Goal: Task Accomplishment & Management: Complete application form

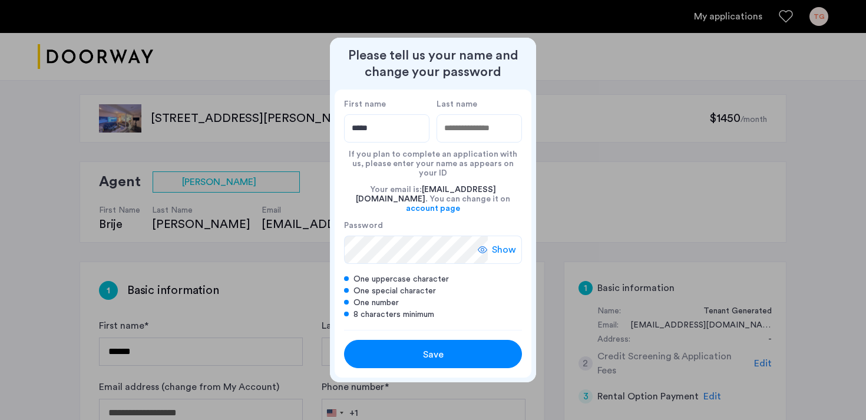
type input "*****"
type input "******"
click at [502, 243] on span "Show" at bounding box center [504, 250] width 24 height 14
click at [433, 348] on span "Save" at bounding box center [433, 355] width 21 height 14
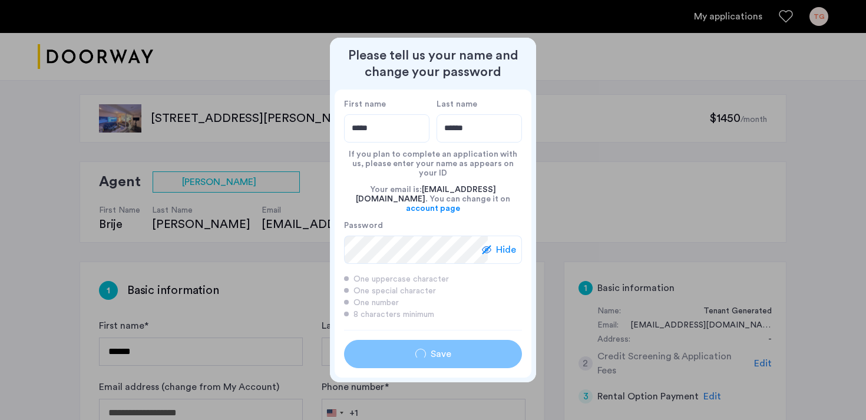
type input "*****"
type input "******"
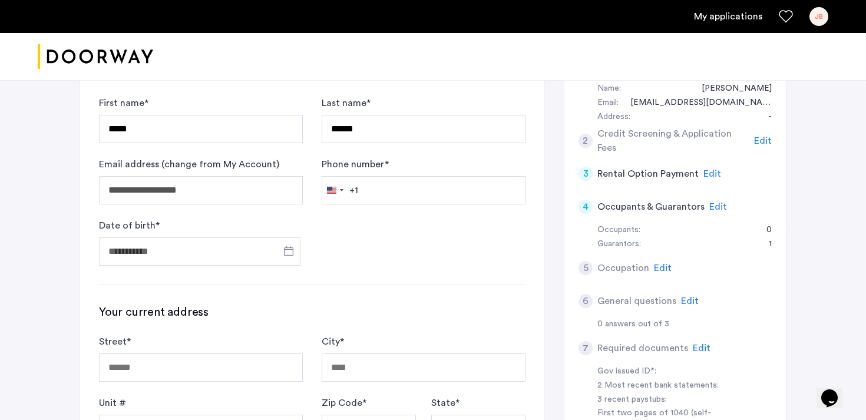
scroll to position [239, 0]
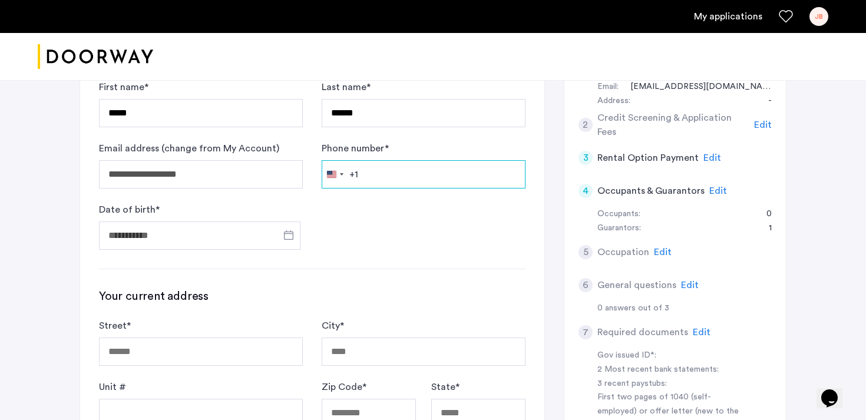
click at [412, 178] on input "Phone number *" at bounding box center [424, 174] width 204 height 28
type input "**********"
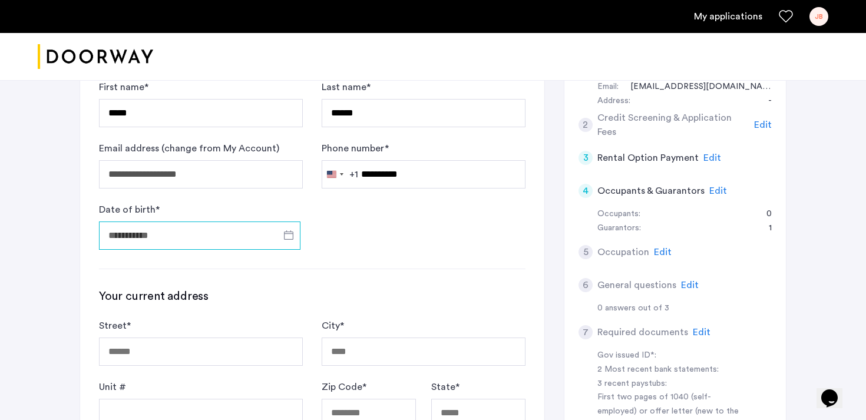
click at [188, 235] on input "Date of birth *" at bounding box center [200, 236] width 202 height 28
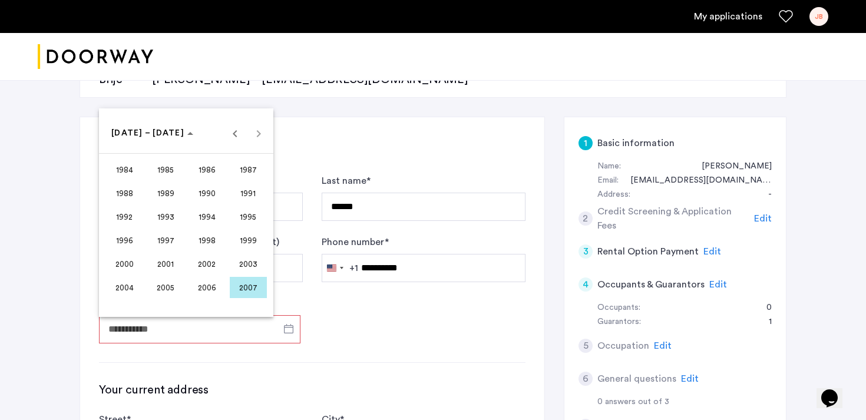
scroll to position [139, 0]
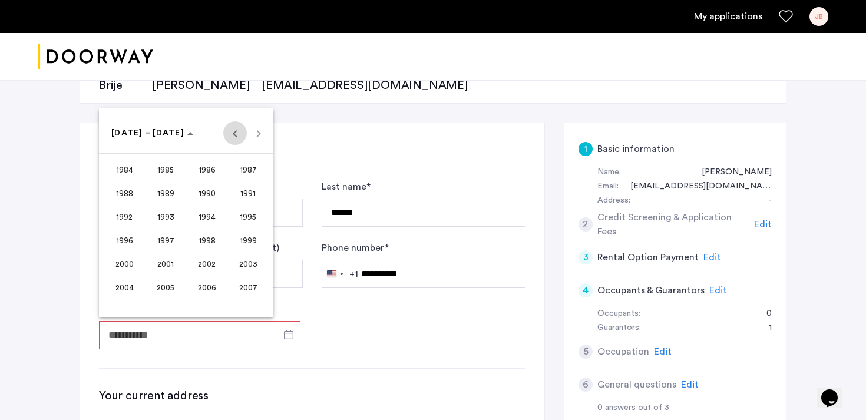
click at [236, 134] on span "Previous 24 years" at bounding box center [235, 133] width 24 height 24
click at [209, 216] on span "1970" at bounding box center [207, 216] width 37 height 21
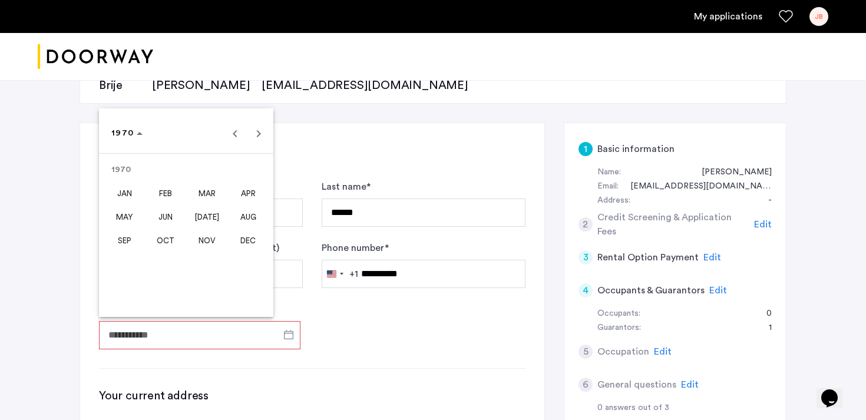
click at [170, 194] on span "FEB" at bounding box center [165, 193] width 37 height 21
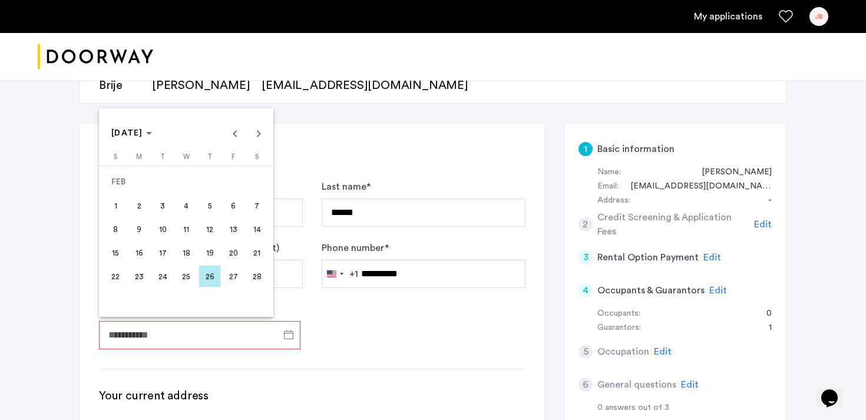
click at [163, 205] on span "3" at bounding box center [162, 205] width 21 height 21
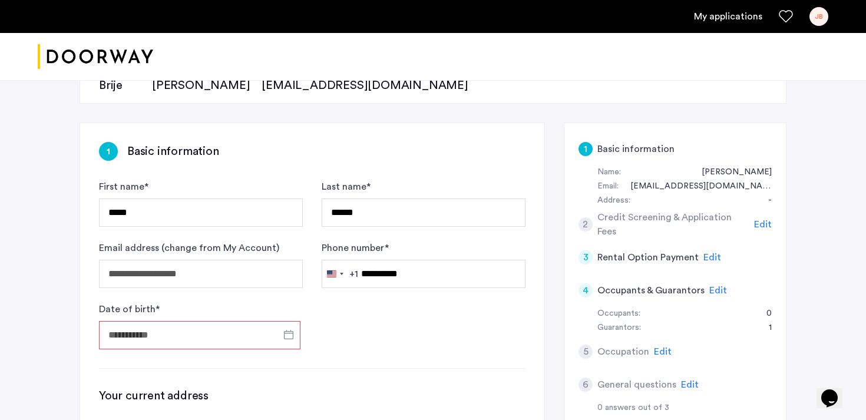
type input "**********"
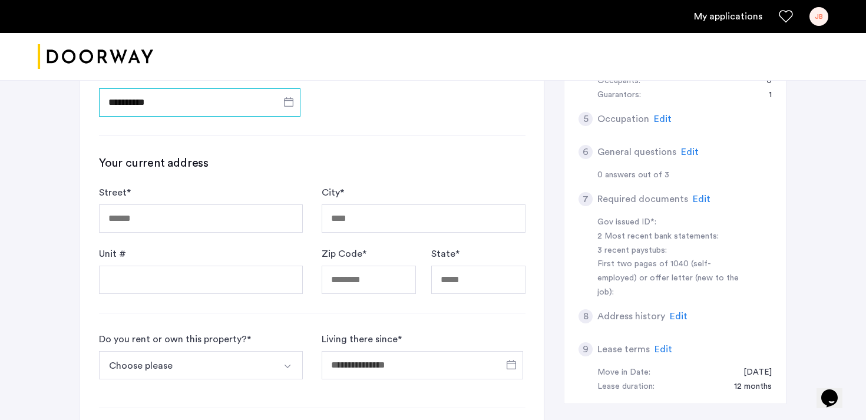
scroll to position [384, 0]
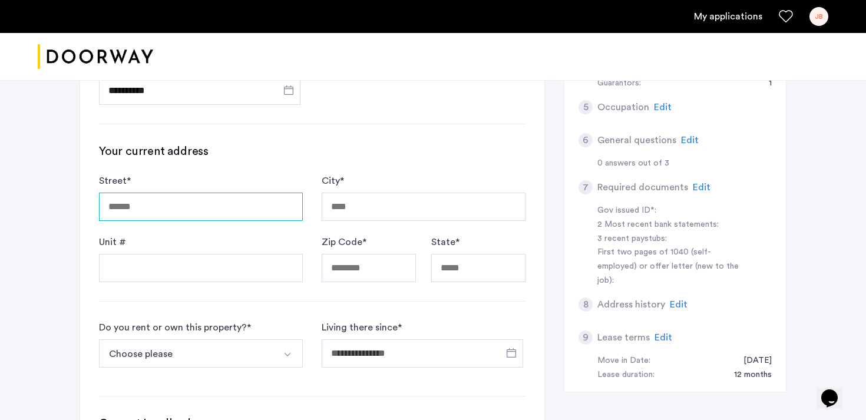
click at [165, 205] on input "Street *" at bounding box center [201, 207] width 204 height 28
type input "**********"
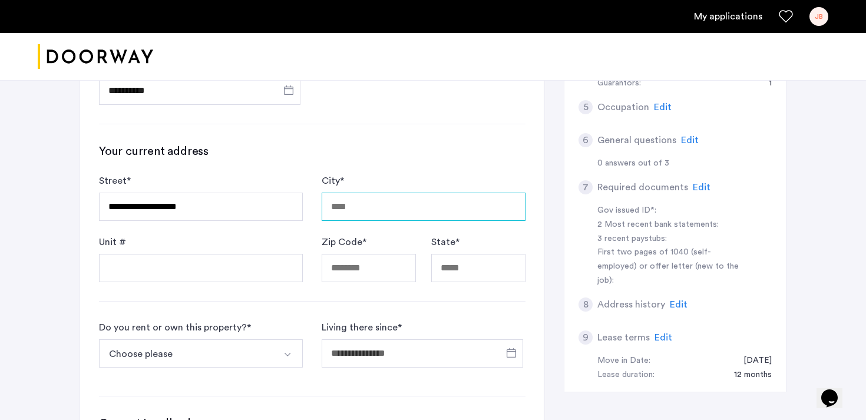
type input "**********"
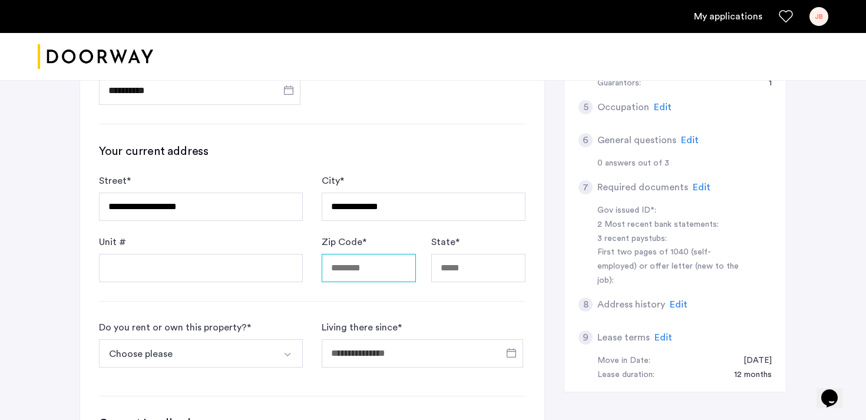
type input "*****"
type input "**"
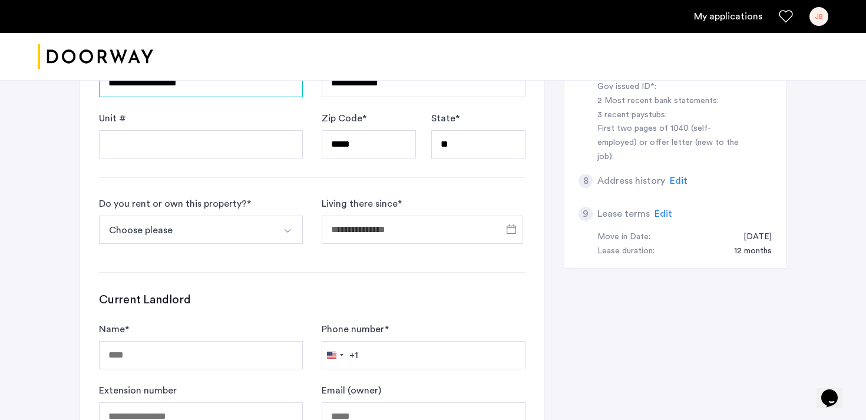
scroll to position [520, 0]
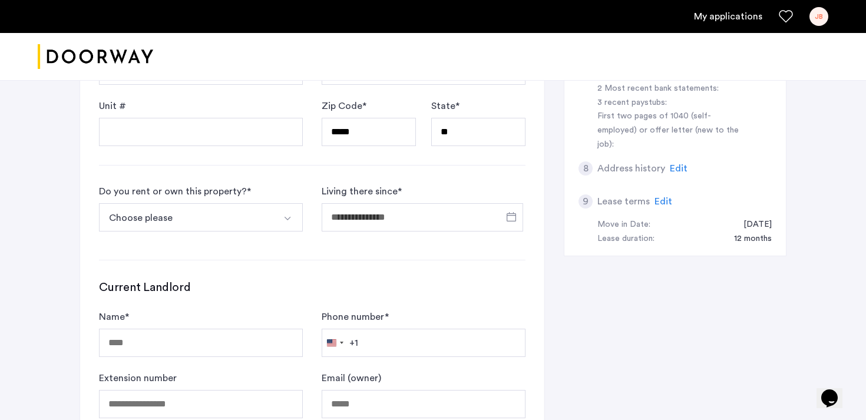
click at [198, 222] on button "Choose please" at bounding box center [187, 217] width 176 height 28
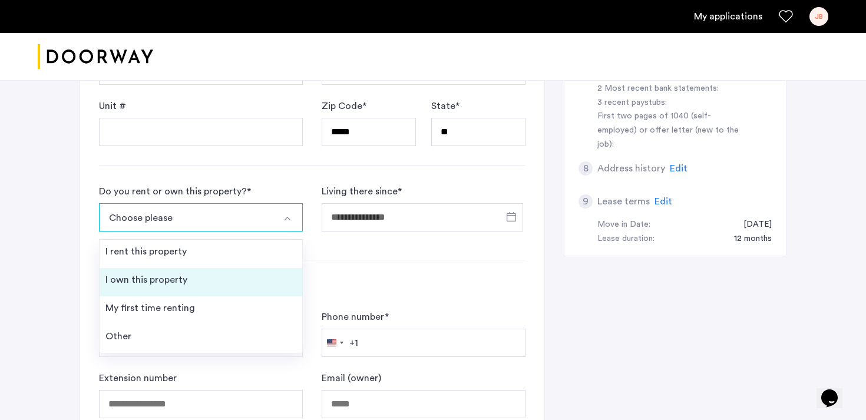
click at [179, 279] on div "I own this property" at bounding box center [146, 280] width 82 height 14
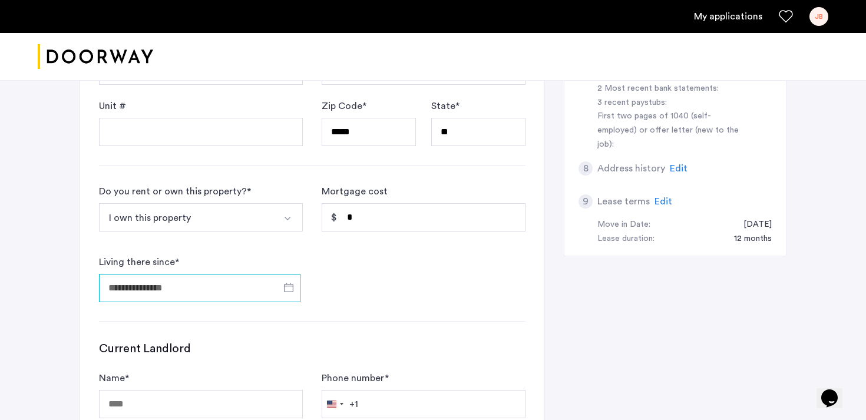
click at [213, 296] on input "Living there since *" at bounding box center [200, 288] width 202 height 28
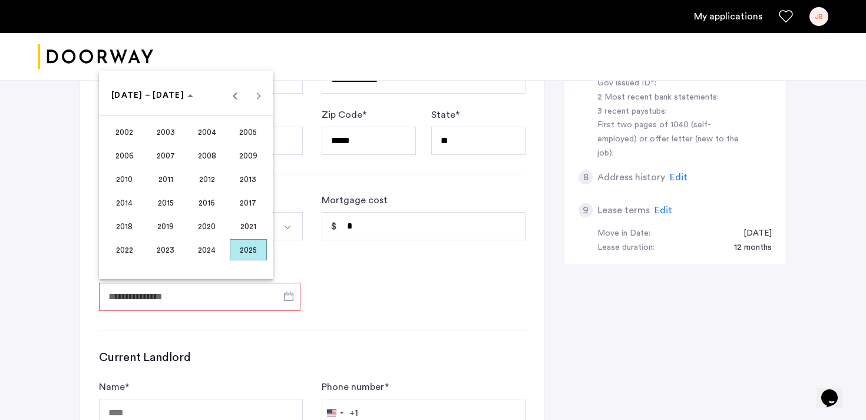
scroll to position [510, 0]
click at [244, 203] on span "2017" at bounding box center [248, 203] width 37 height 21
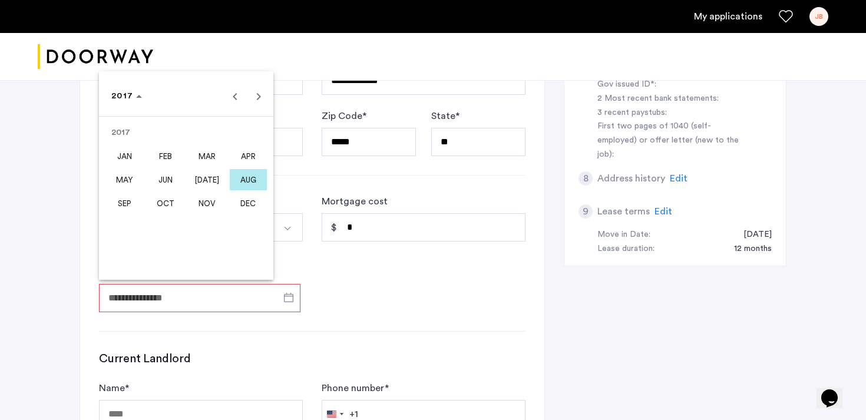
click at [257, 179] on span "AUG" at bounding box center [248, 179] width 37 height 21
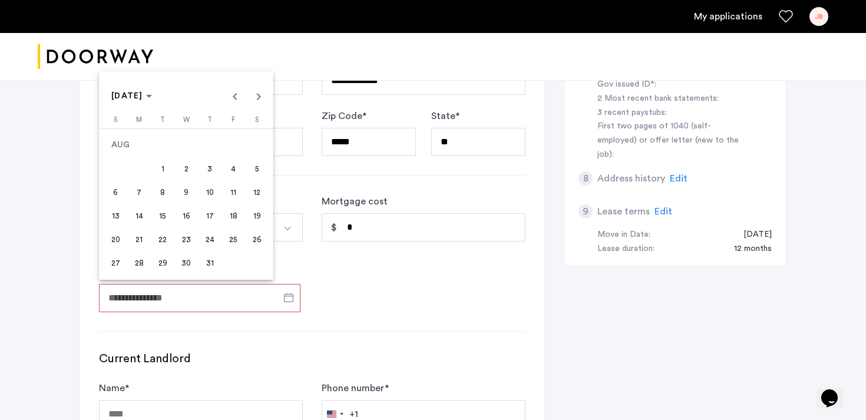
click at [389, 267] on div at bounding box center [433, 210] width 866 height 420
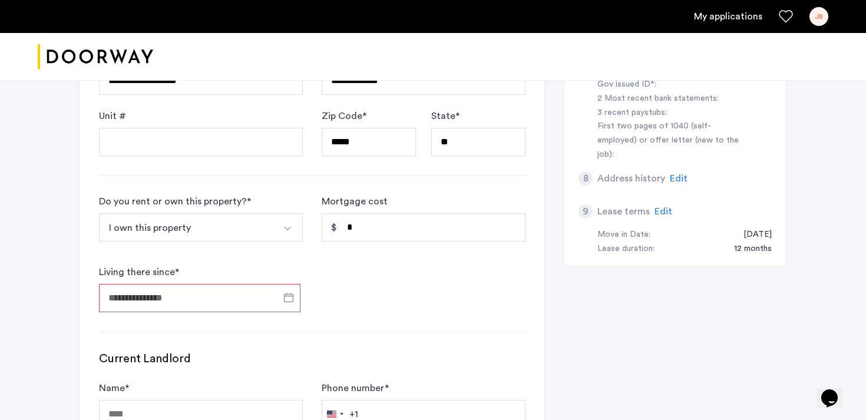
click at [267, 292] on input "Living there since *" at bounding box center [200, 298] width 202 height 28
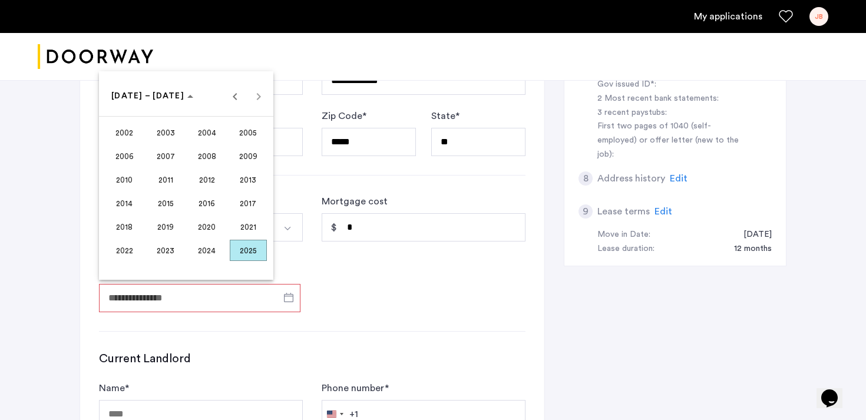
click at [243, 198] on span "2017" at bounding box center [248, 203] width 37 height 21
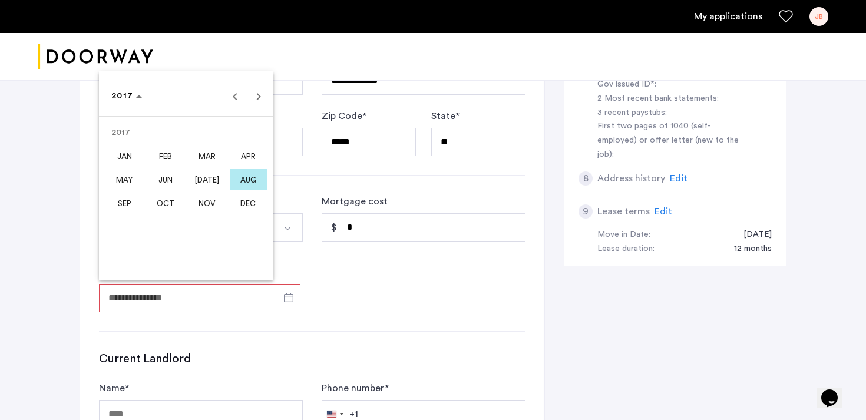
click at [254, 182] on span "AUG" at bounding box center [248, 179] width 37 height 21
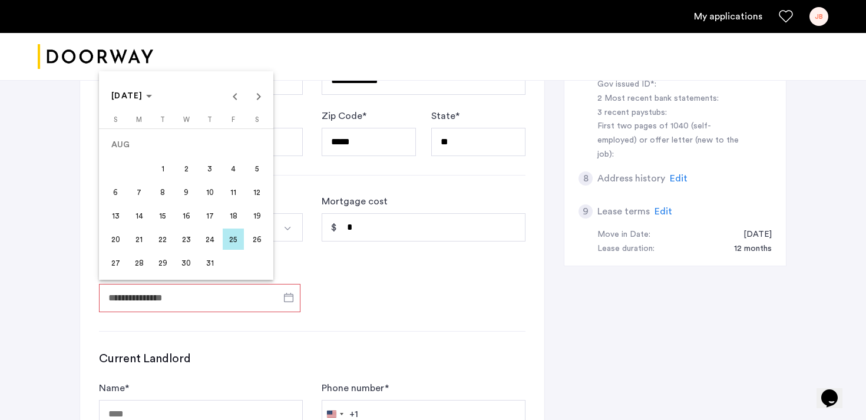
click at [189, 262] on span "30" at bounding box center [186, 262] width 21 height 21
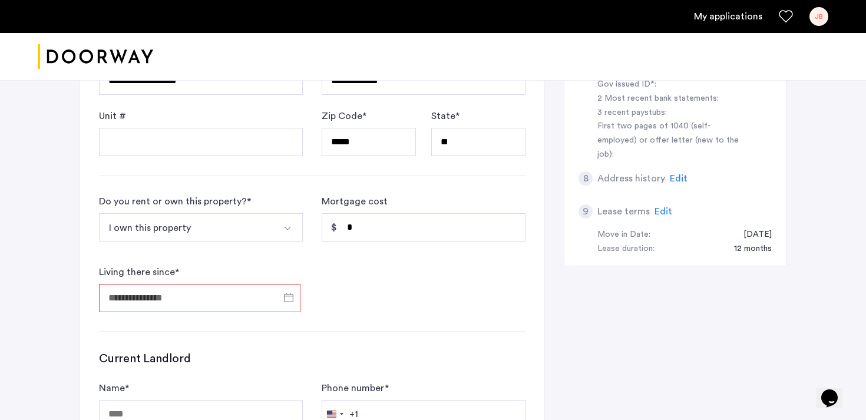
type input "**********"
click at [383, 228] on input "*" at bounding box center [424, 227] width 204 height 28
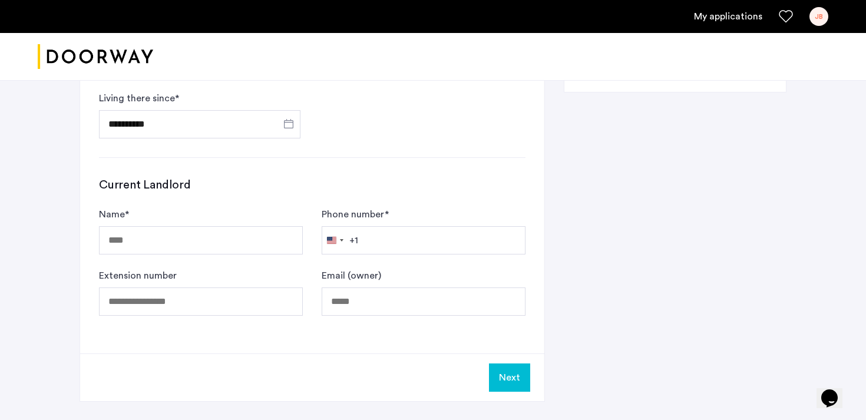
scroll to position [685, 0]
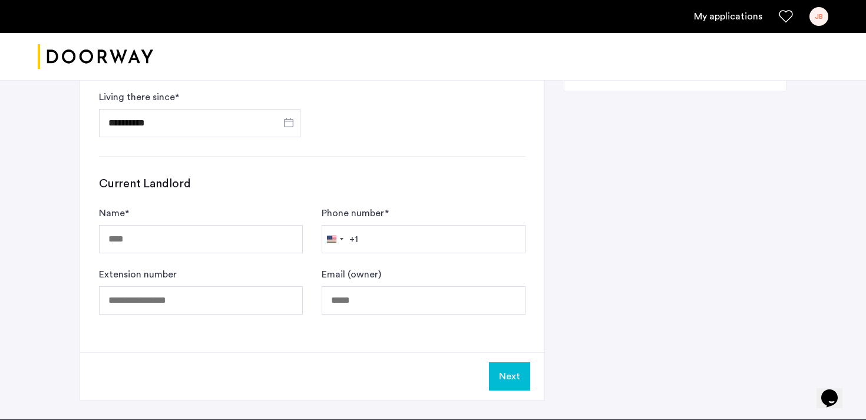
type input "********"
click at [161, 240] on input "Name *" at bounding box center [201, 239] width 204 height 28
type input "**********"
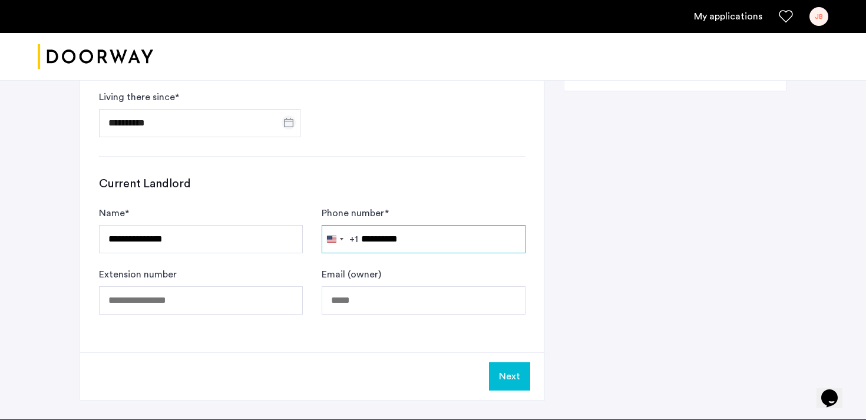
type input "**********"
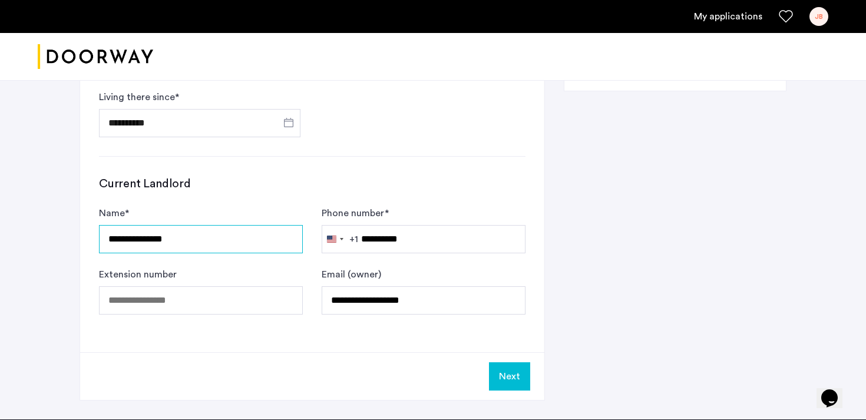
click at [141, 240] on input "**********" at bounding box center [201, 239] width 204 height 28
click at [199, 247] on input "**********" at bounding box center [201, 239] width 204 height 28
type input "*"
type input "***"
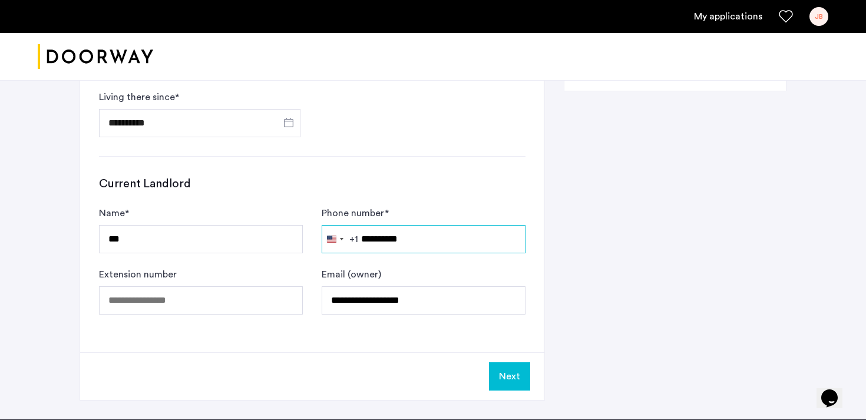
click at [427, 230] on input "**********" at bounding box center [424, 239] width 204 height 28
click at [430, 245] on input "**********" at bounding box center [424, 239] width 204 height 28
click at [523, 392] on div "Next" at bounding box center [312, 376] width 464 height 48
click at [523, 389] on button "Next" at bounding box center [509, 376] width 41 height 28
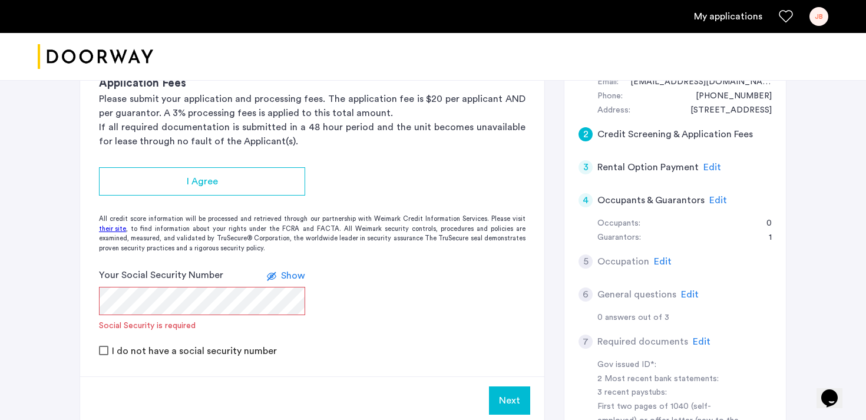
scroll to position [244, 0]
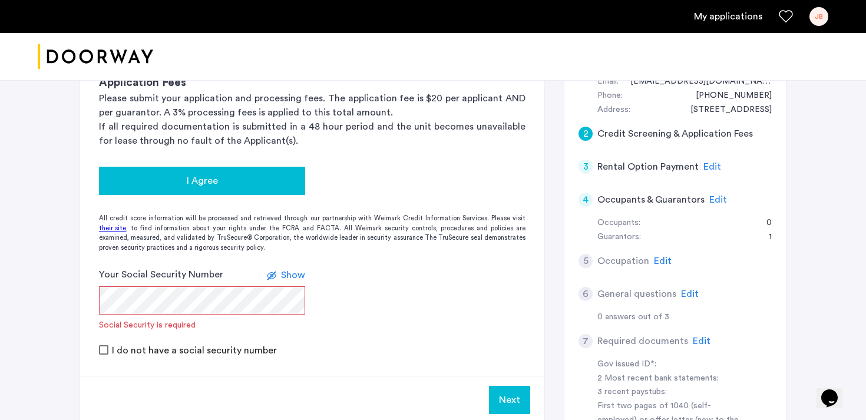
click at [170, 181] on div "I Agree" at bounding box center [201, 181] width 187 height 14
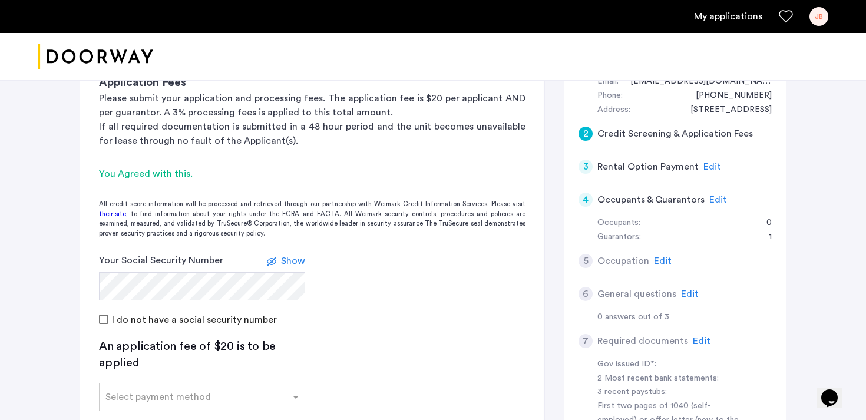
click at [425, 350] on app-credit-screening "2 Credit Screening & Application Fees Application Fees Please submit your appli…" at bounding box center [312, 271] width 464 height 507
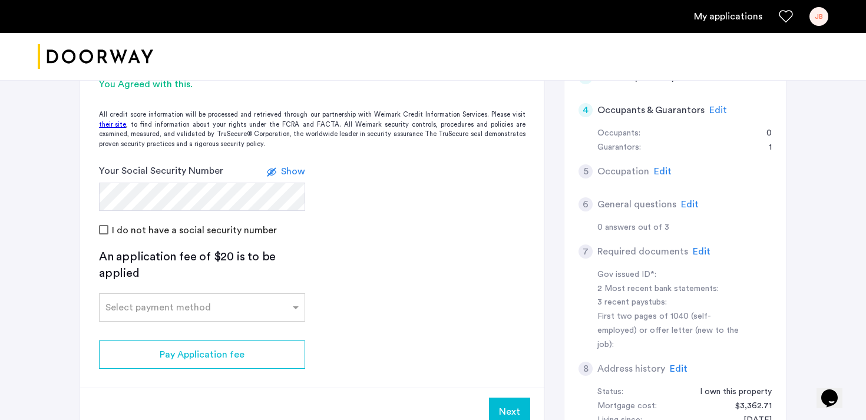
scroll to position [359, 0]
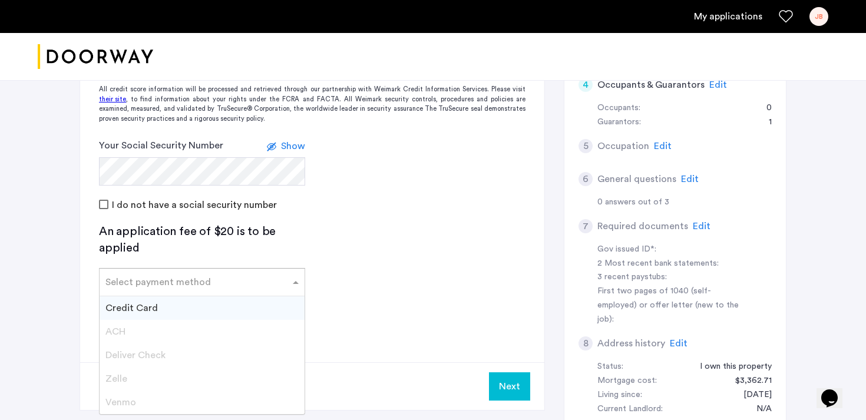
click at [152, 276] on input "text" at bounding box center [190, 280] width 170 height 8
click at [144, 304] on span "Credit Card" at bounding box center [131, 308] width 52 height 9
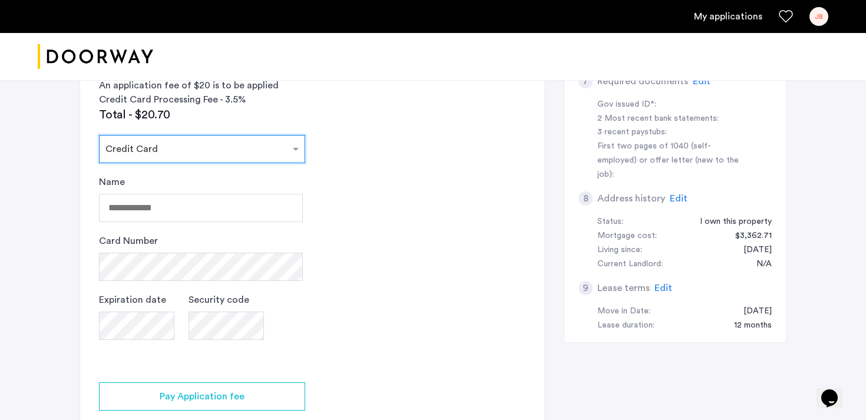
scroll to position [507, 0]
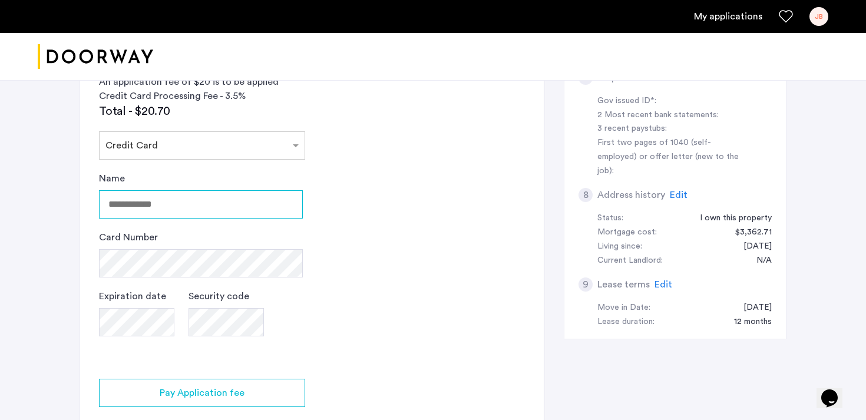
click at [182, 211] on input "Name" at bounding box center [201, 204] width 204 height 28
type input "**********"
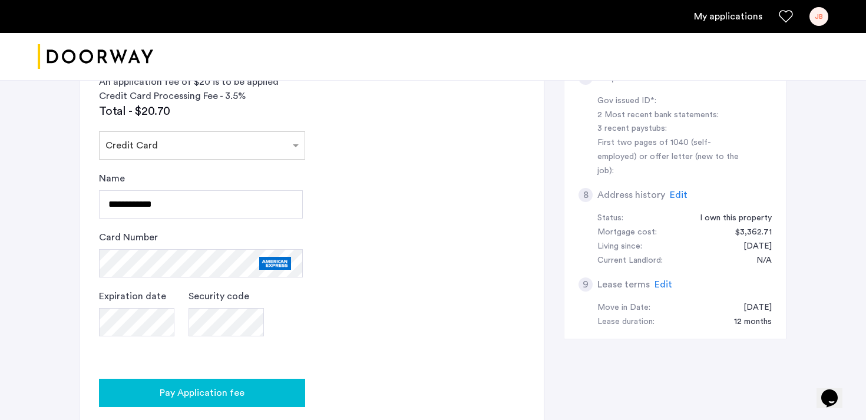
click at [230, 395] on span "Pay Application fee" at bounding box center [202, 393] width 85 height 14
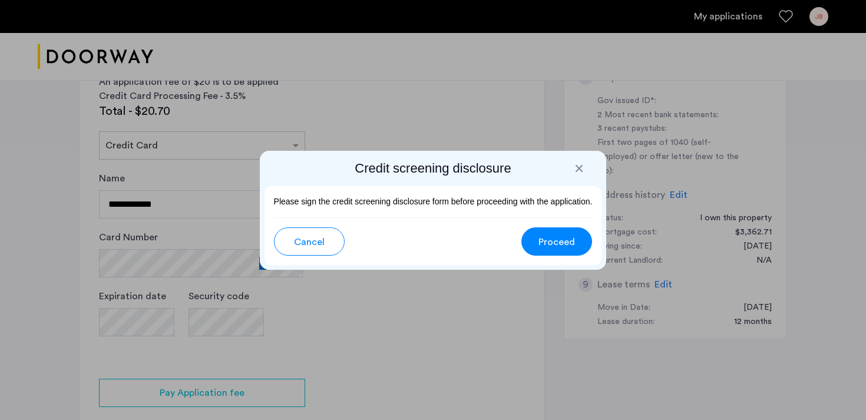
click at [547, 246] on span "Proceed" at bounding box center [557, 242] width 37 height 14
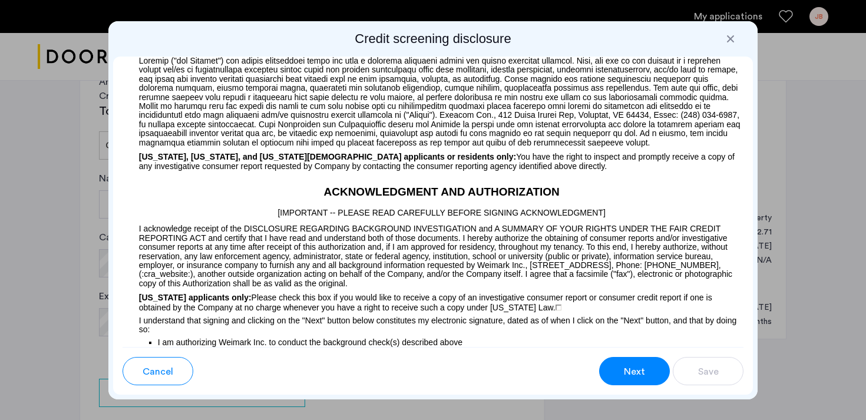
click at [634, 380] on button "Next" at bounding box center [634, 371] width 71 height 28
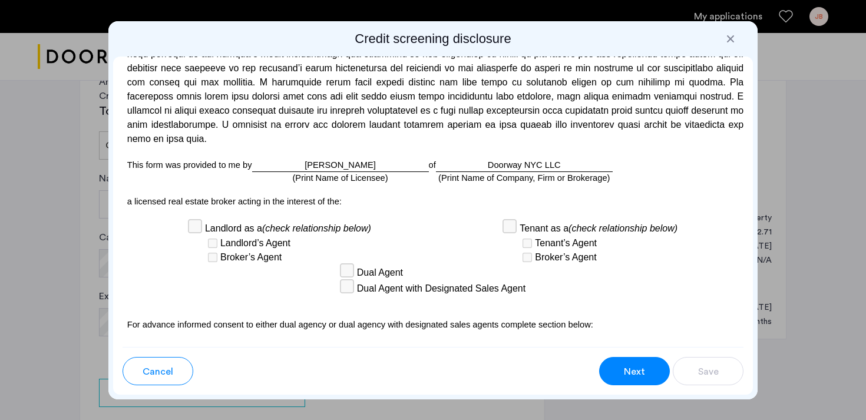
scroll to position [3196, 0]
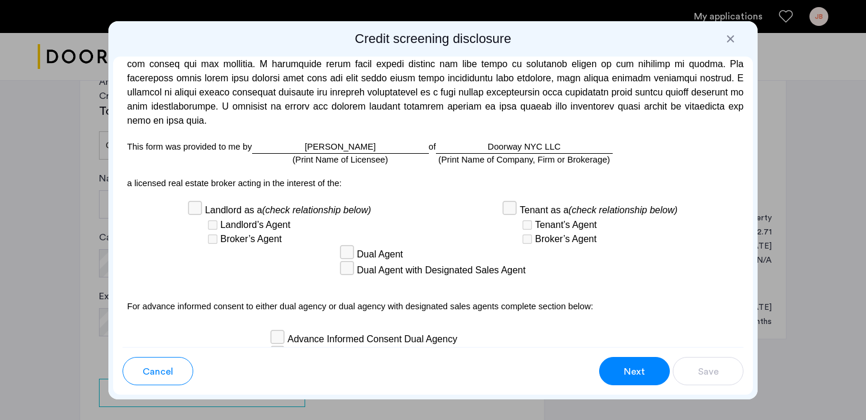
click at [641, 378] on span "Next" at bounding box center [634, 372] width 21 height 14
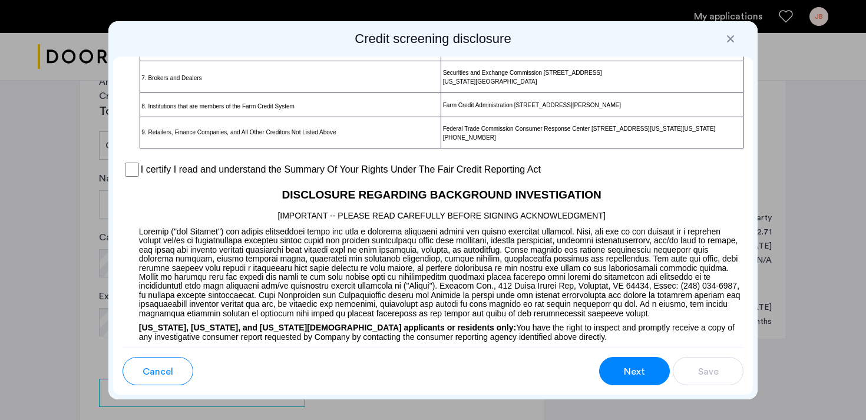
scroll to position [917, 0]
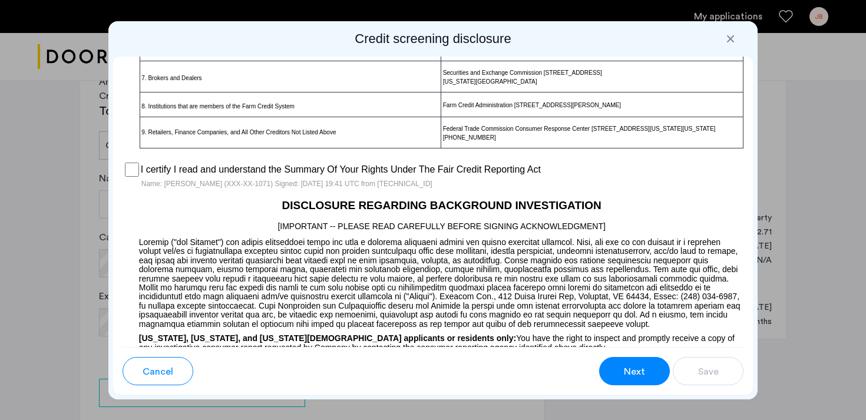
click at [636, 370] on span "Next" at bounding box center [634, 372] width 21 height 14
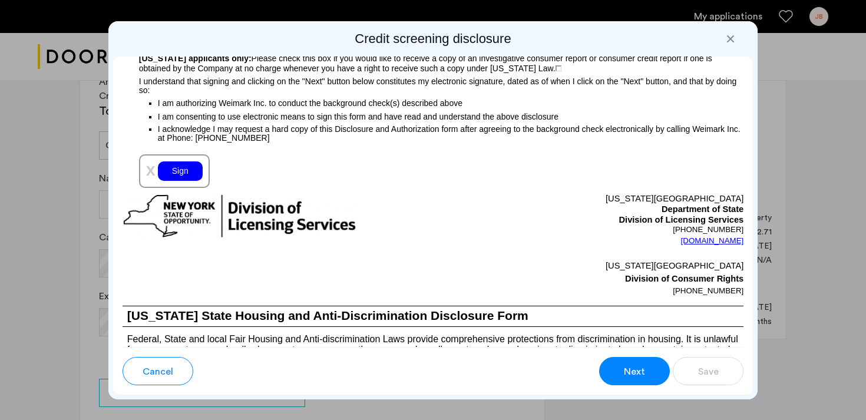
scroll to position [1340, 0]
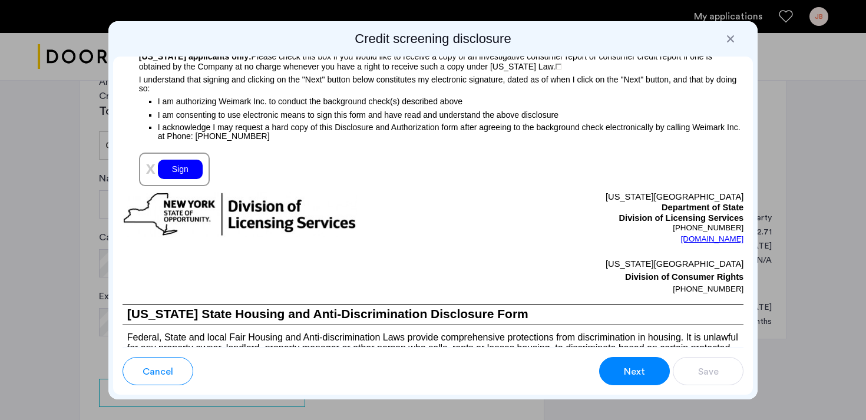
click at [190, 179] on div "Sign" at bounding box center [180, 169] width 45 height 19
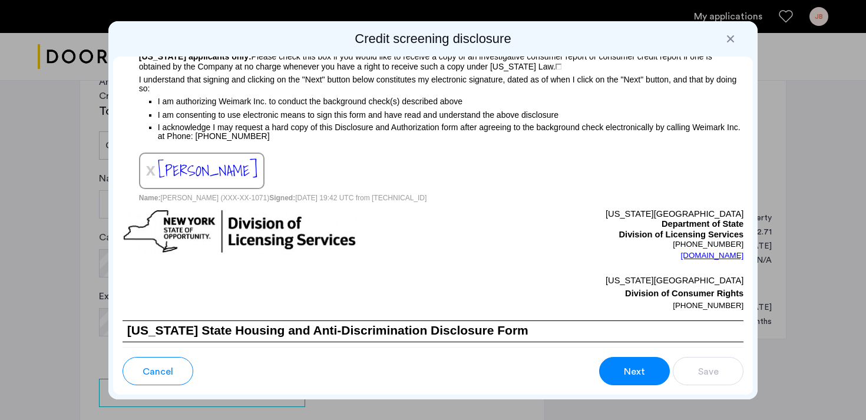
click at [645, 370] on div "Next" at bounding box center [635, 372] width 22 height 14
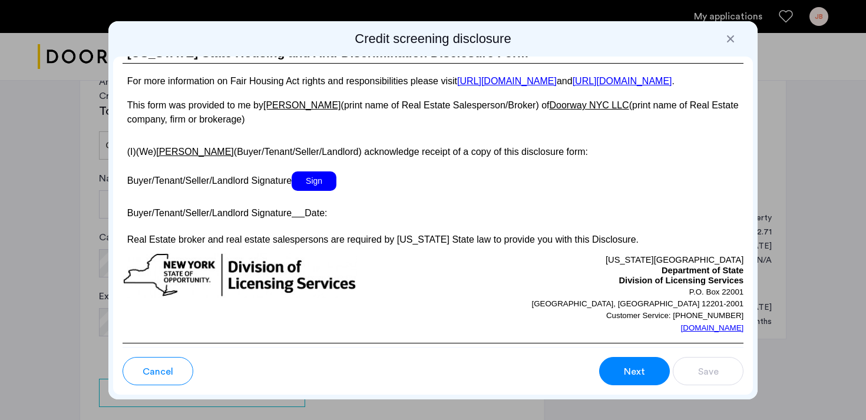
scroll to position [2194, 0]
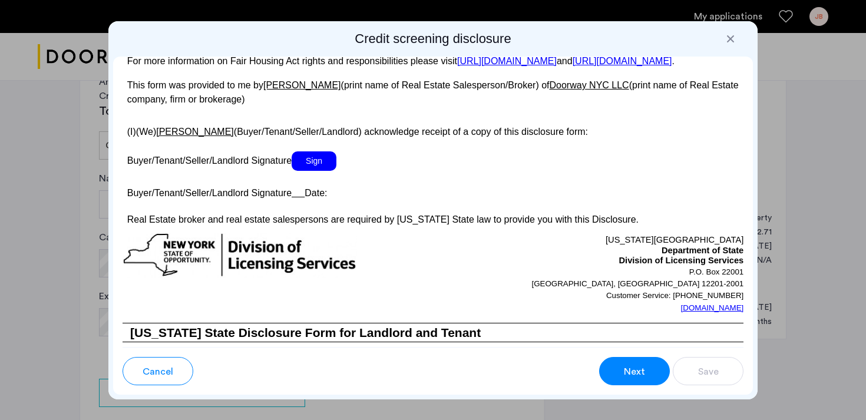
click at [319, 171] on span "Sign" at bounding box center [314, 160] width 45 height 19
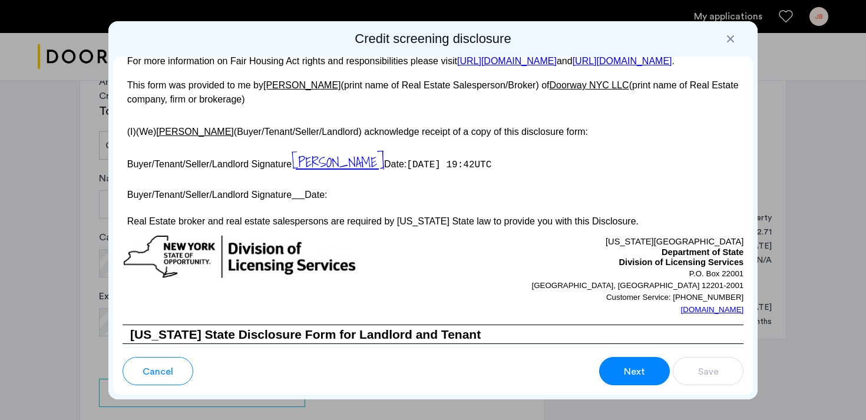
click at [622, 367] on button "Next" at bounding box center [634, 371] width 71 height 28
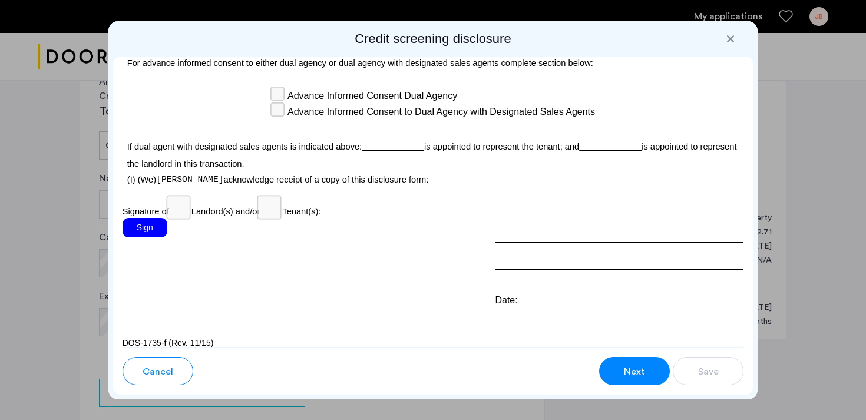
scroll to position [3492, 0]
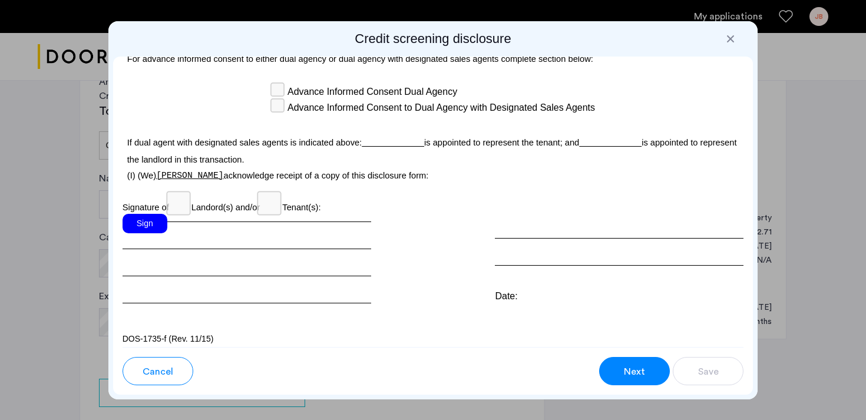
click at [150, 221] on div "Sign" at bounding box center [145, 223] width 45 height 19
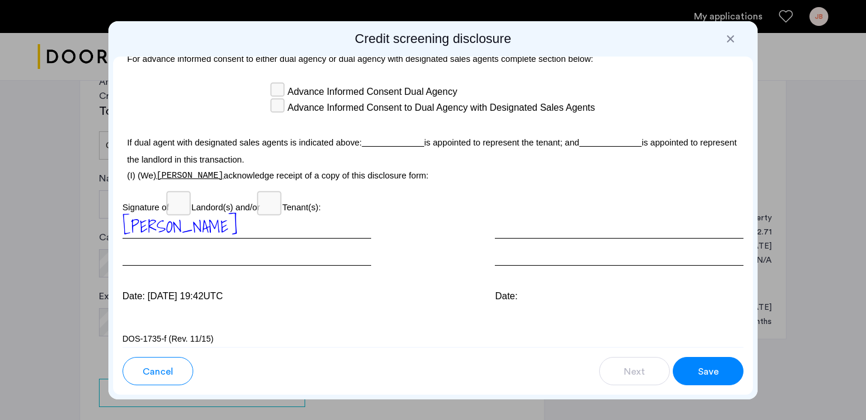
click at [702, 367] on span "Save" at bounding box center [708, 372] width 21 height 14
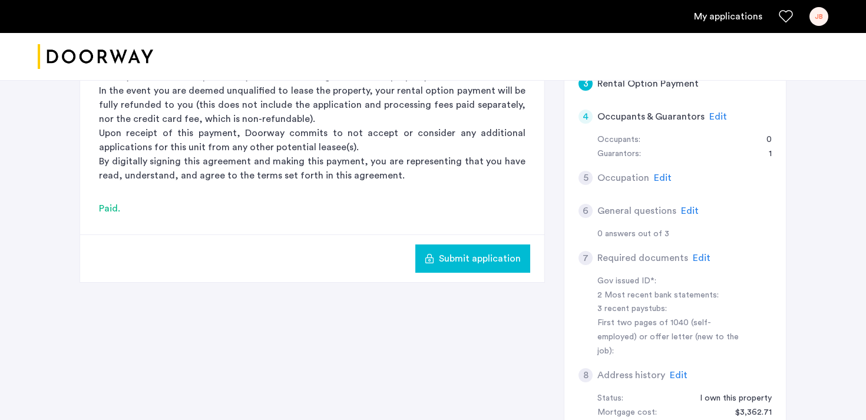
scroll to position [322, 0]
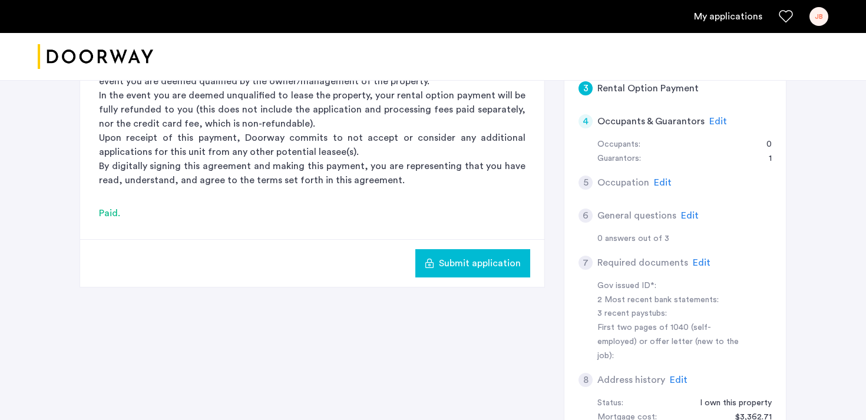
click at [663, 182] on span "Edit" at bounding box center [663, 182] width 18 height 9
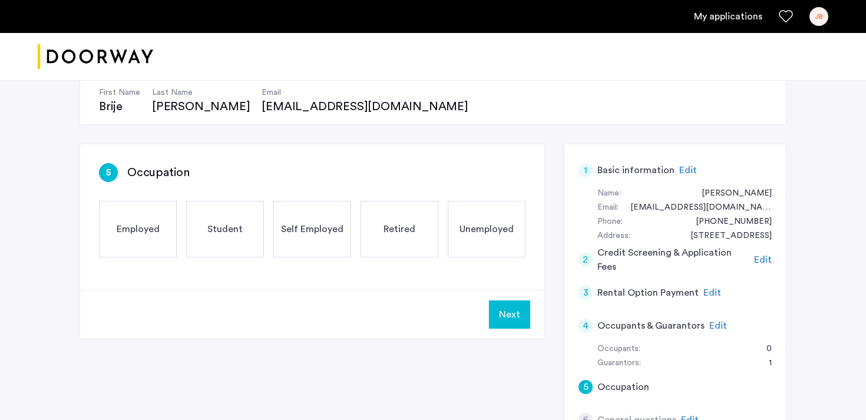
scroll to position [118, 0]
click at [136, 222] on span "Employed" at bounding box center [138, 229] width 43 height 14
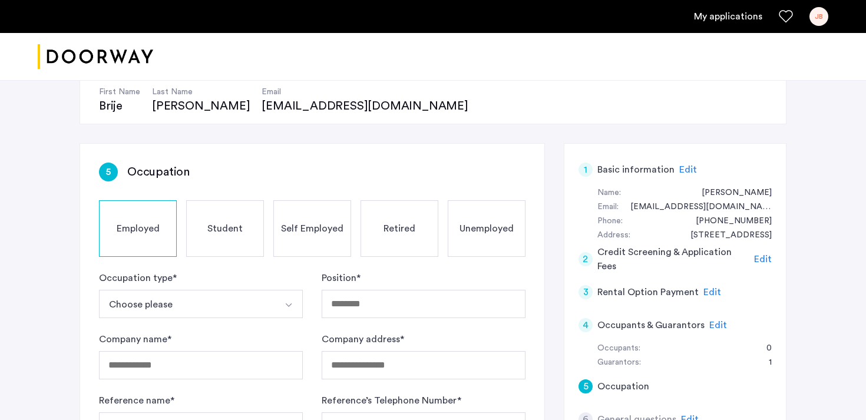
click at [187, 308] on button "Choose please" at bounding box center [187, 304] width 176 height 28
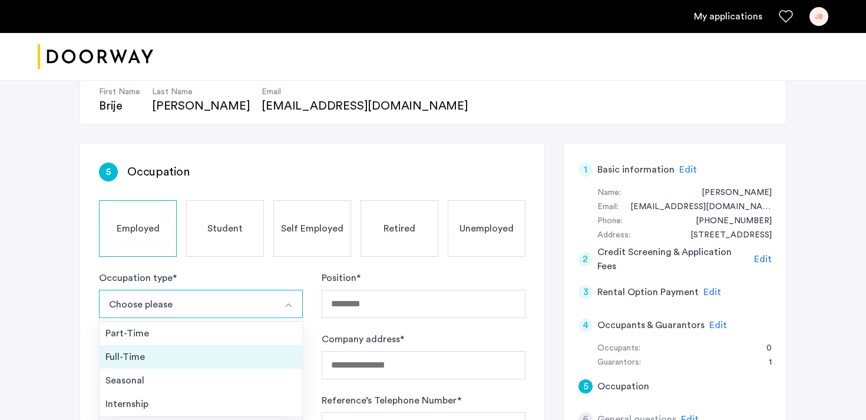
click at [182, 356] on div "Full-Time" at bounding box center [200, 357] width 191 height 14
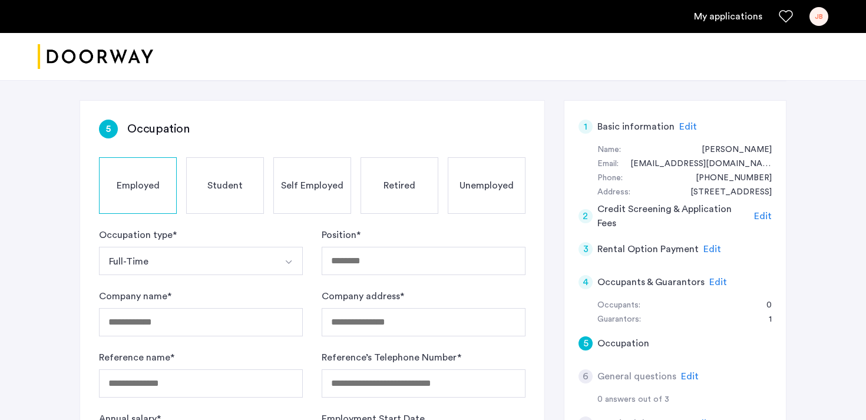
scroll to position [170, 0]
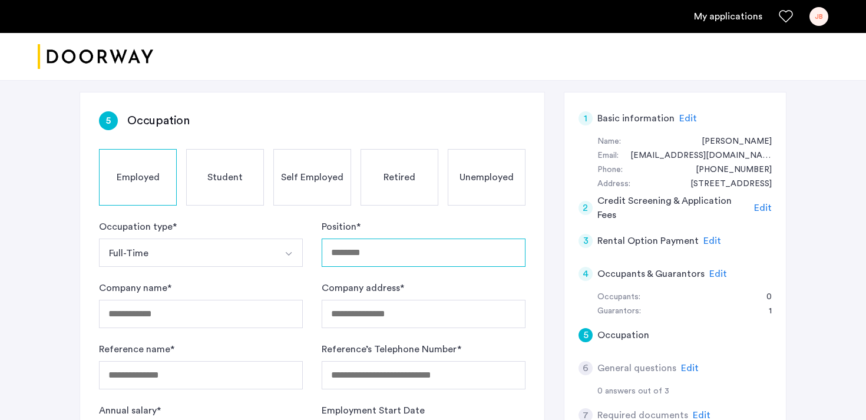
click at [359, 258] on input "Position *" at bounding box center [424, 253] width 204 height 28
type input "*"
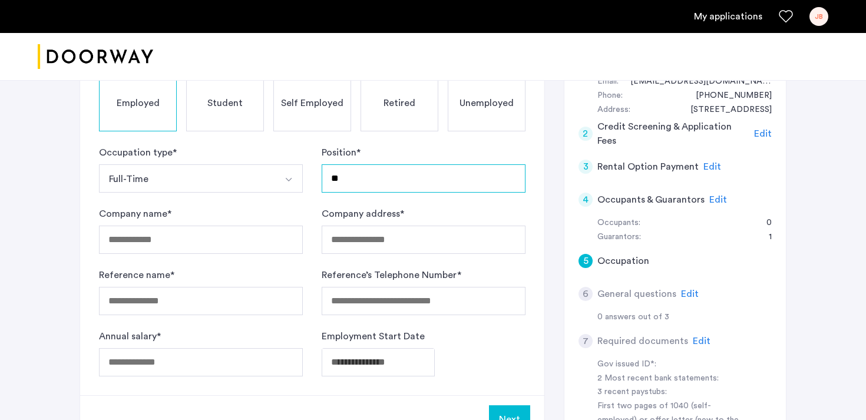
scroll to position [186, 0]
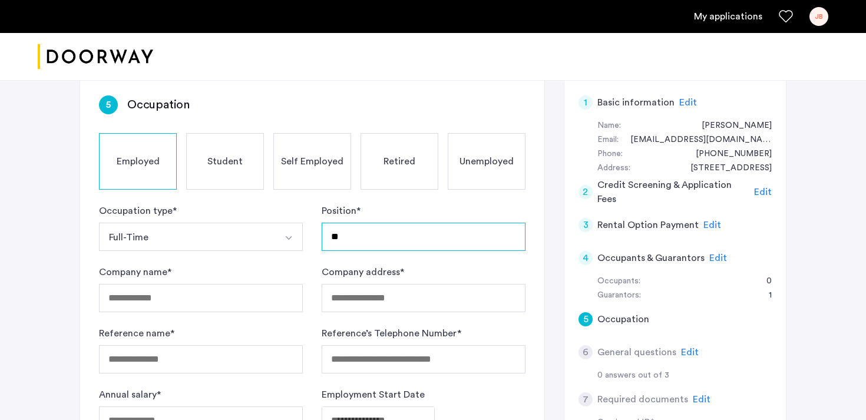
type input "**"
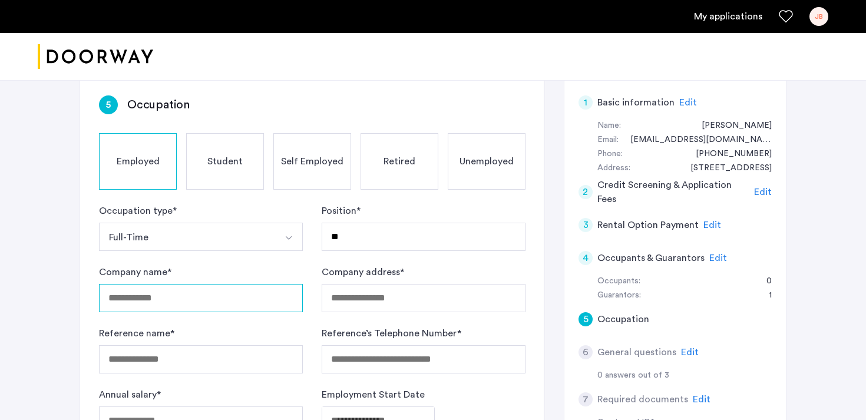
click at [150, 297] on input "Company name *" at bounding box center [201, 298] width 204 height 28
type input "**********"
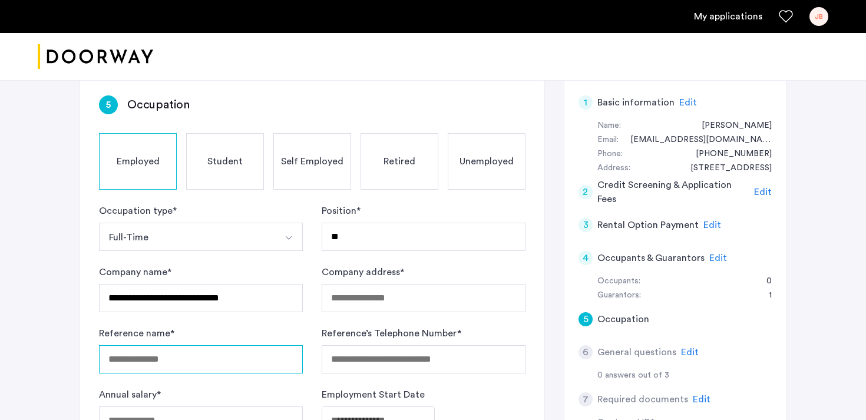
click at [141, 356] on input "Reference name *" at bounding box center [201, 359] width 204 height 28
type input "*****"
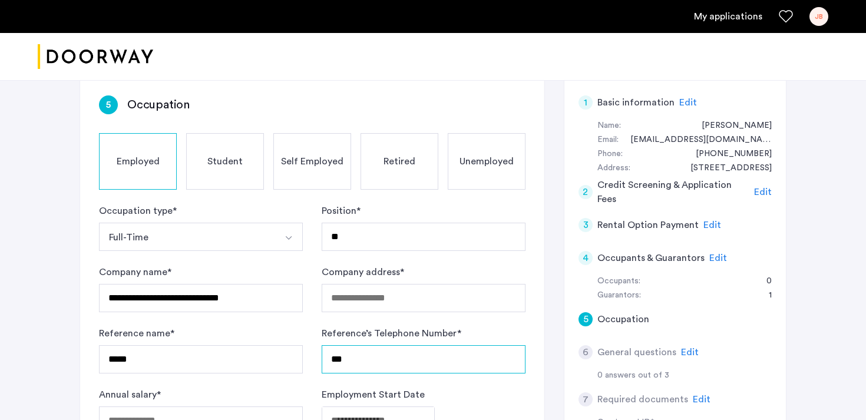
type input "***"
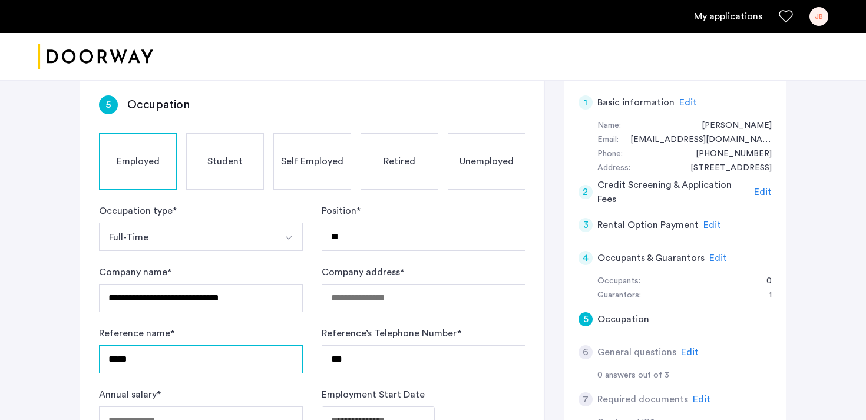
click at [140, 361] on input "*****" at bounding box center [201, 359] width 204 height 28
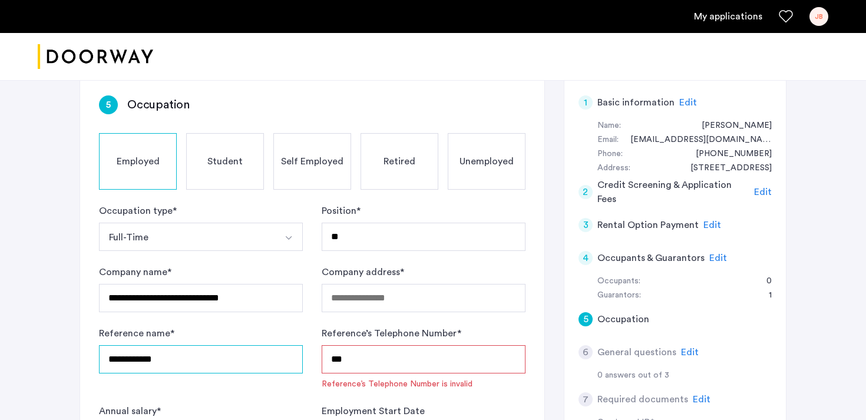
type input "**********"
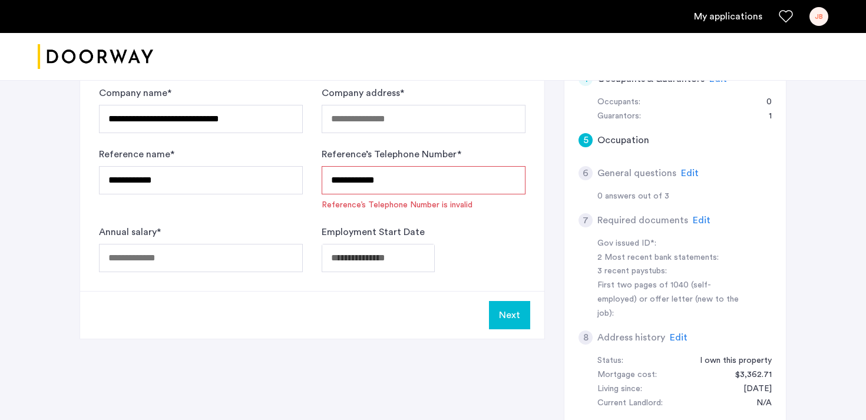
scroll to position [379, 0]
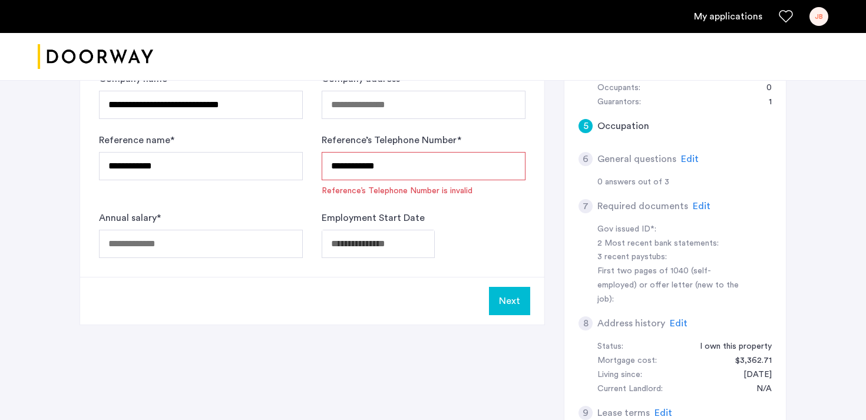
type input "**********"
click at [161, 244] on input "Annual salary *" at bounding box center [201, 244] width 204 height 28
type input "*"
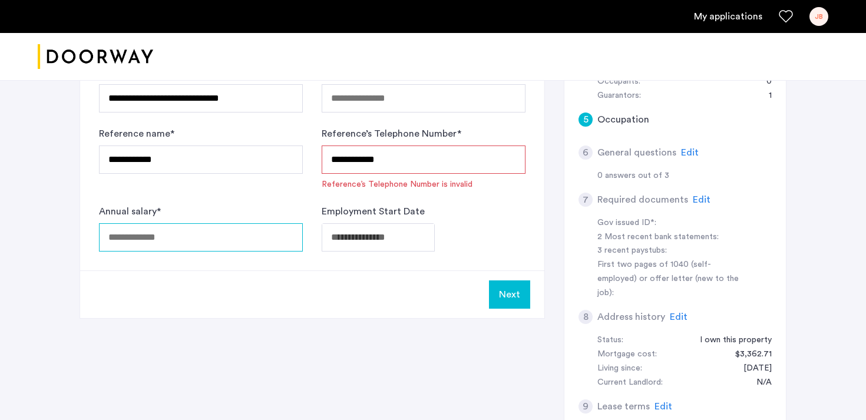
scroll to position [0, 0]
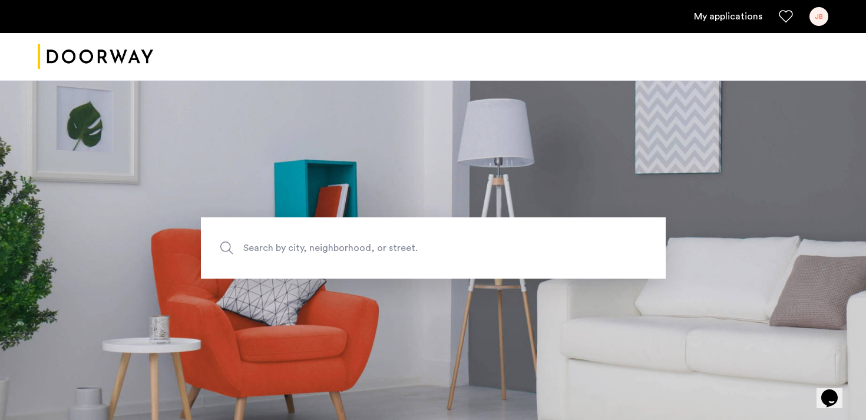
click at [745, 12] on link "My applications" at bounding box center [728, 16] width 68 height 14
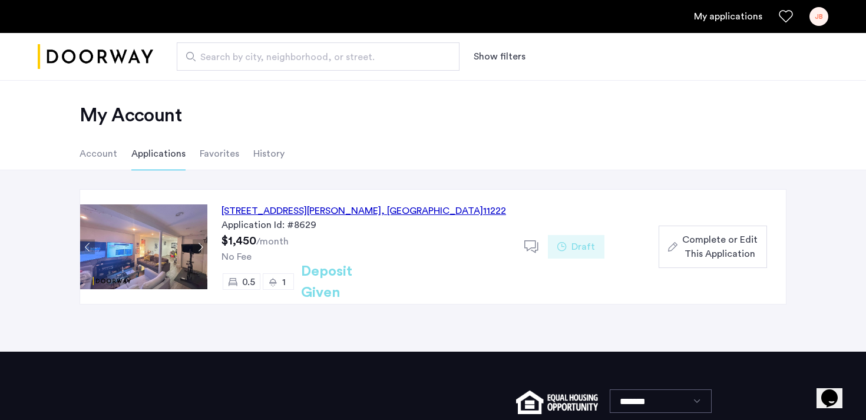
click at [706, 243] on span "Complete or Edit This Application" at bounding box center [719, 247] width 75 height 28
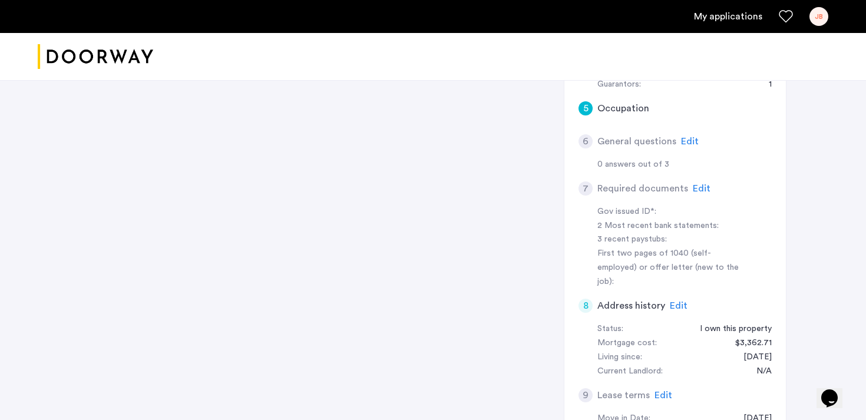
scroll to position [394, 0]
click at [694, 189] on span "Edit" at bounding box center [702, 190] width 18 height 9
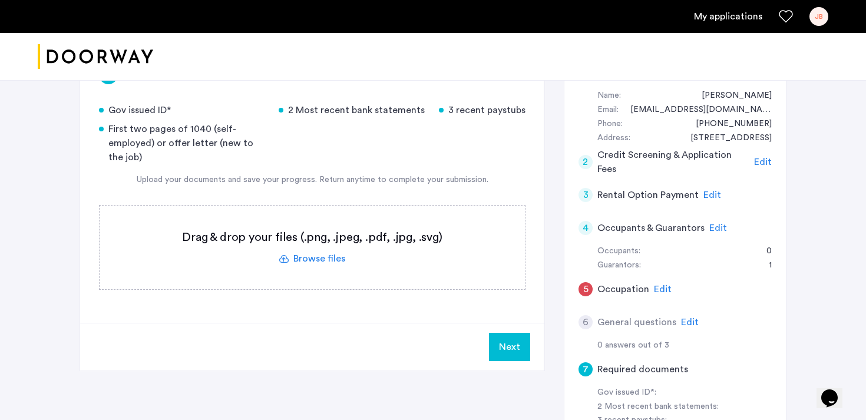
scroll to position [213, 0]
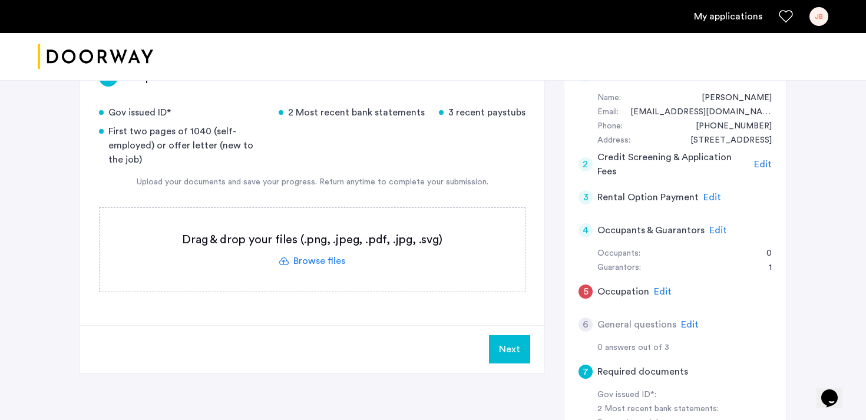
click at [316, 263] on label at bounding box center [312, 250] width 425 height 84
click at [0, 0] on input "file" at bounding box center [0, 0] width 0 height 0
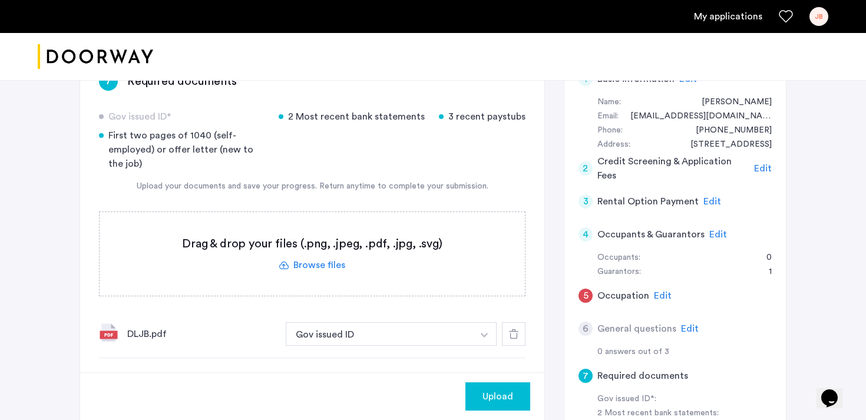
scroll to position [207, 0]
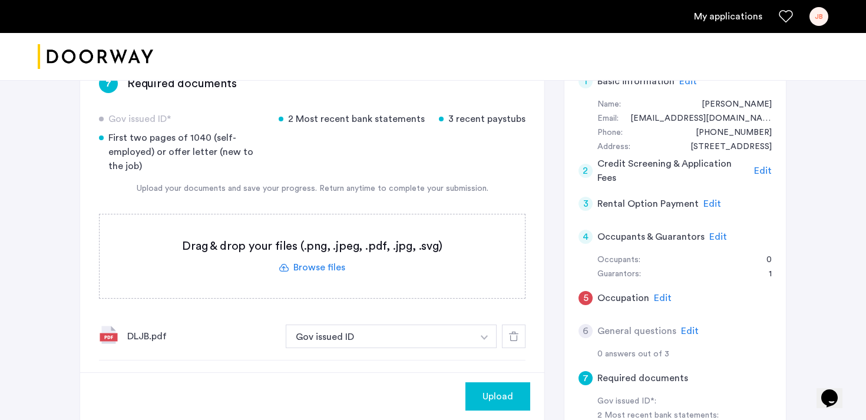
click at [325, 265] on label at bounding box center [312, 257] width 425 height 84
click at [0, 0] on input "file" at bounding box center [0, 0] width 0 height 0
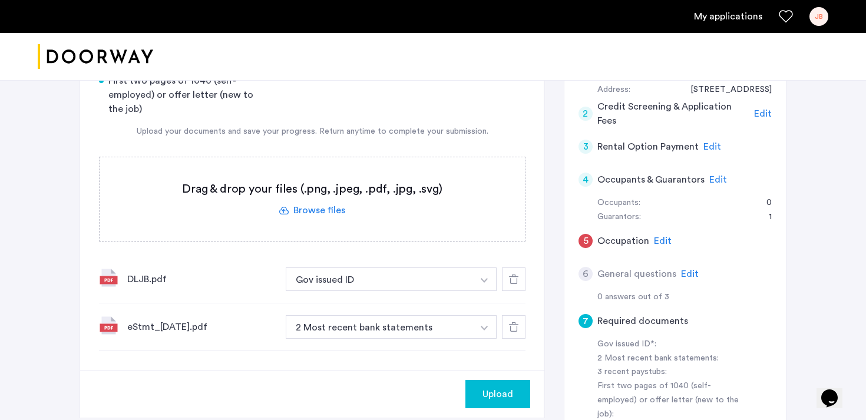
scroll to position [263, 0]
click at [314, 210] on label at bounding box center [312, 200] width 425 height 84
click at [0, 0] on input "file" at bounding box center [0, 0] width 0 height 0
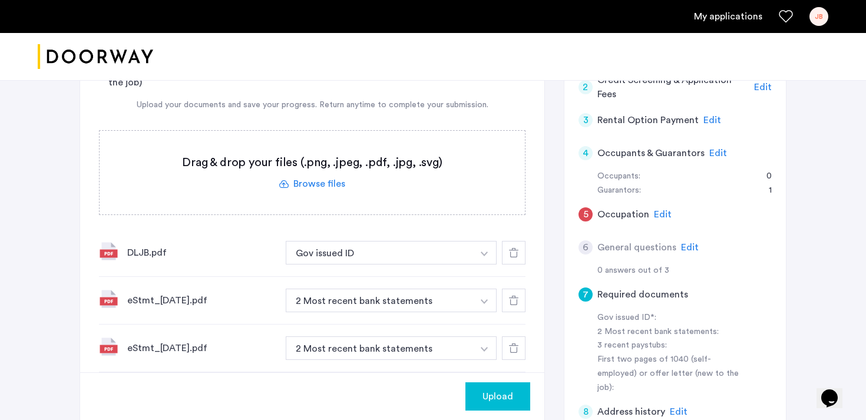
scroll to position [295, 0]
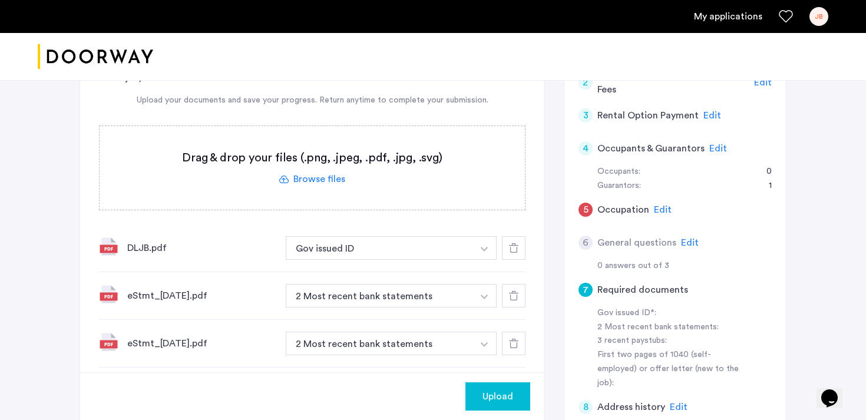
click at [325, 180] on label at bounding box center [312, 168] width 425 height 84
click at [0, 0] on input "file" at bounding box center [0, 0] width 0 height 0
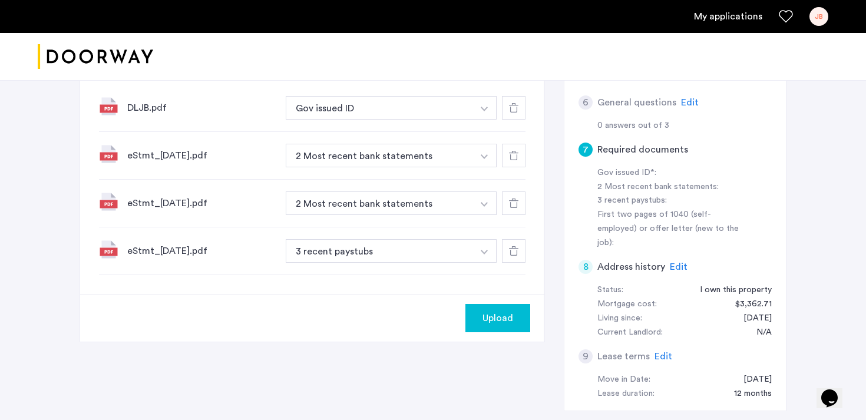
scroll to position [430, 0]
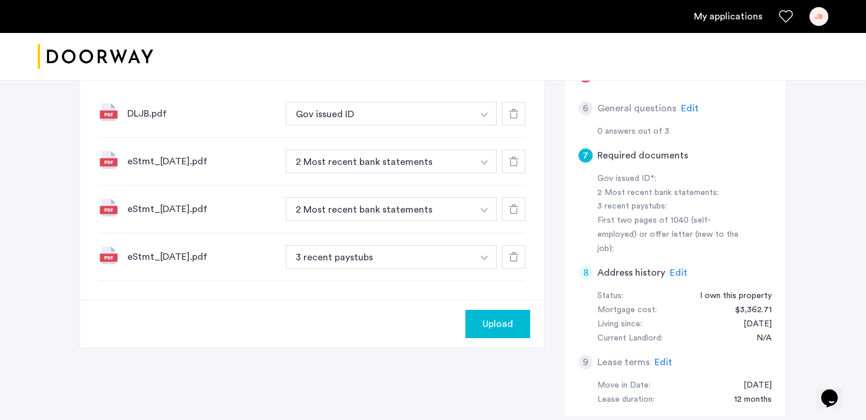
click at [517, 259] on use at bounding box center [513, 256] width 9 height 9
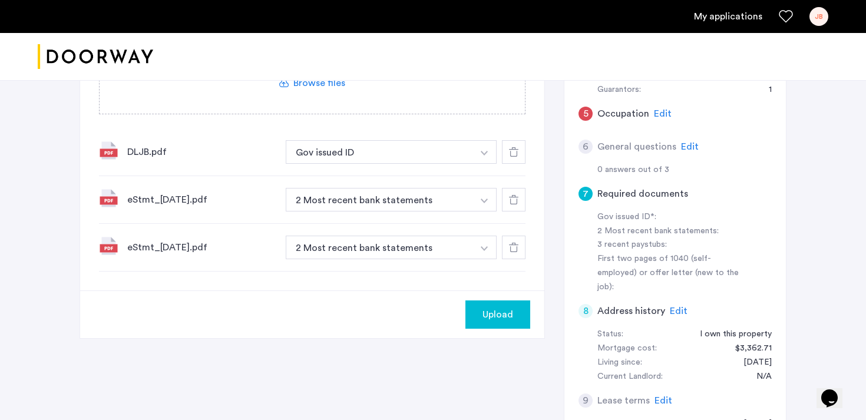
scroll to position [390, 0]
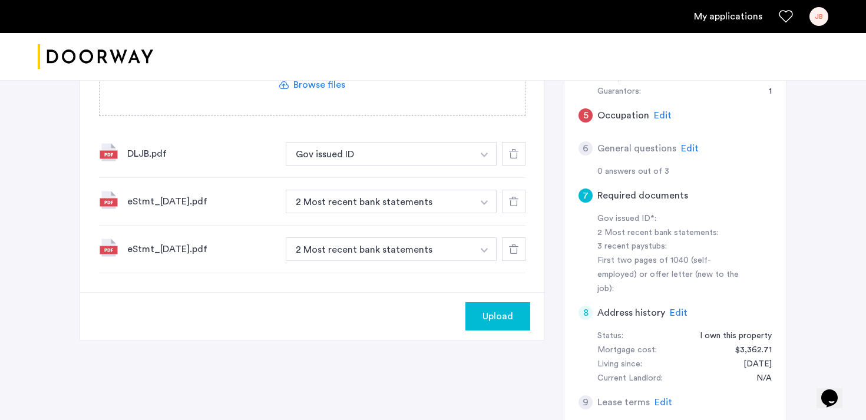
click at [517, 200] on icon at bounding box center [513, 201] width 9 height 9
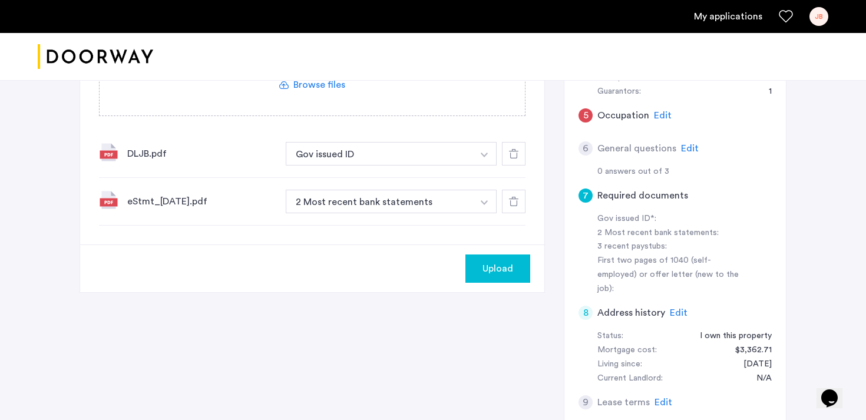
click at [491, 277] on button "Upload" at bounding box center [498, 269] width 65 height 28
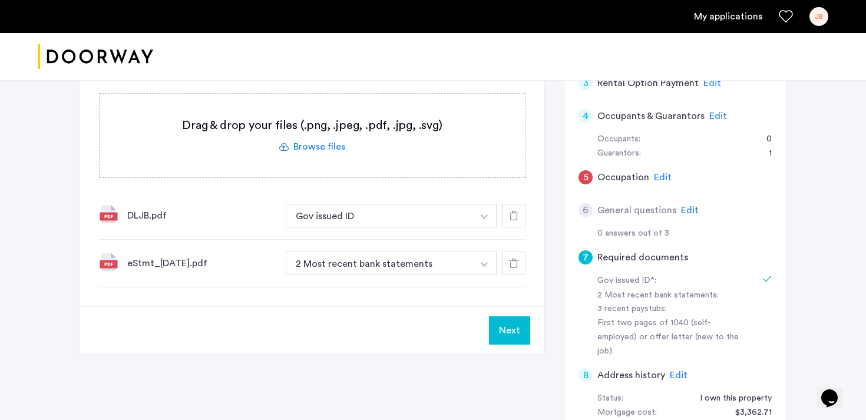
scroll to position [292, 0]
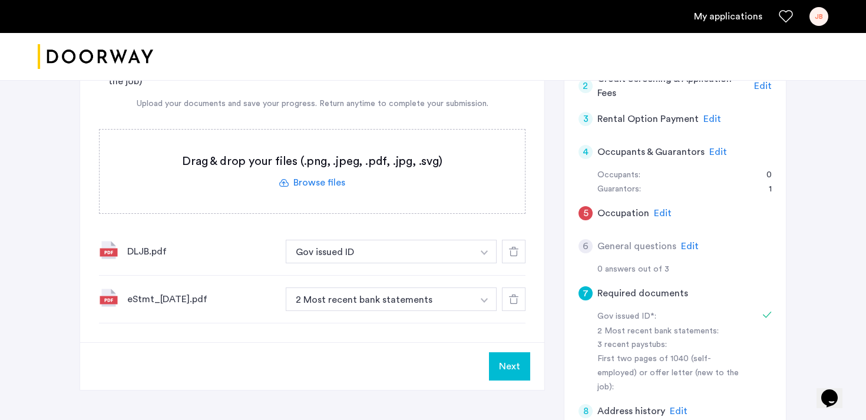
click at [314, 180] on label at bounding box center [312, 172] width 425 height 84
click at [0, 0] on input "file" at bounding box center [0, 0] width 0 height 0
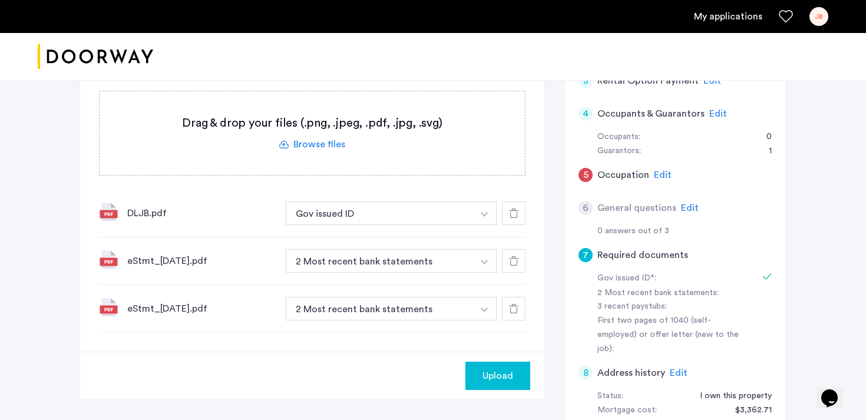
scroll to position [329, 0]
click at [687, 210] on span "Edit" at bounding box center [690, 208] width 18 height 9
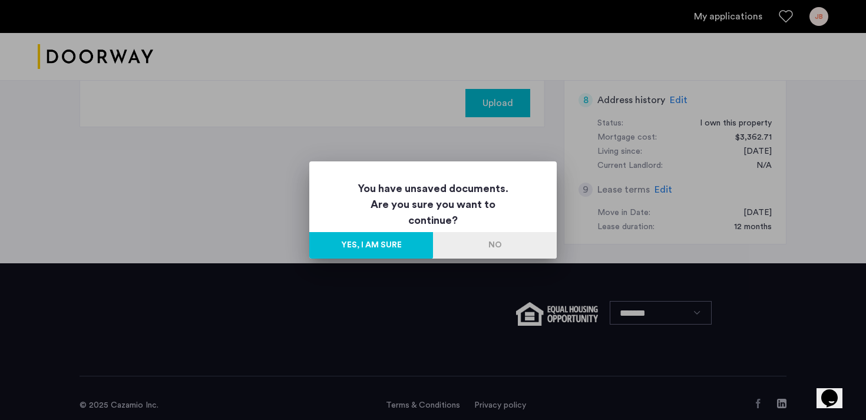
click at [512, 245] on button "No" at bounding box center [495, 245] width 124 height 27
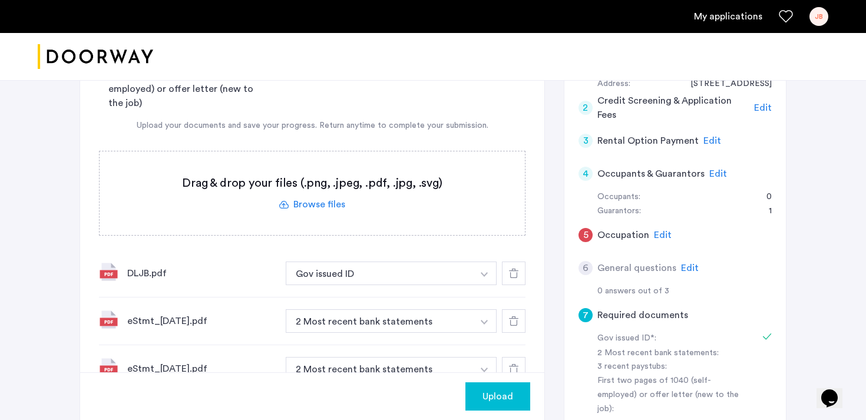
scroll to position [273, 0]
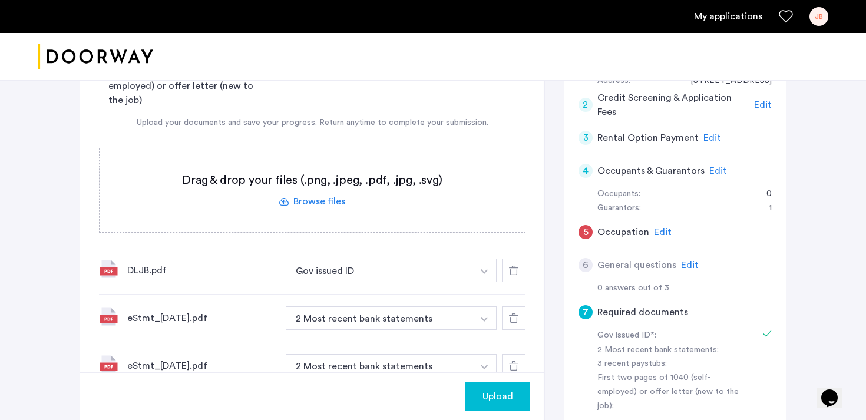
click at [718, 168] on span "Edit" at bounding box center [719, 170] width 18 height 9
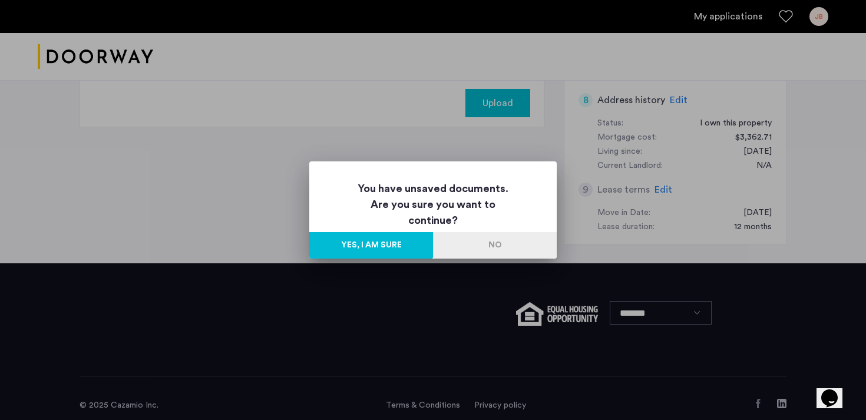
scroll to position [0, 0]
click at [523, 240] on button "No" at bounding box center [495, 245] width 124 height 27
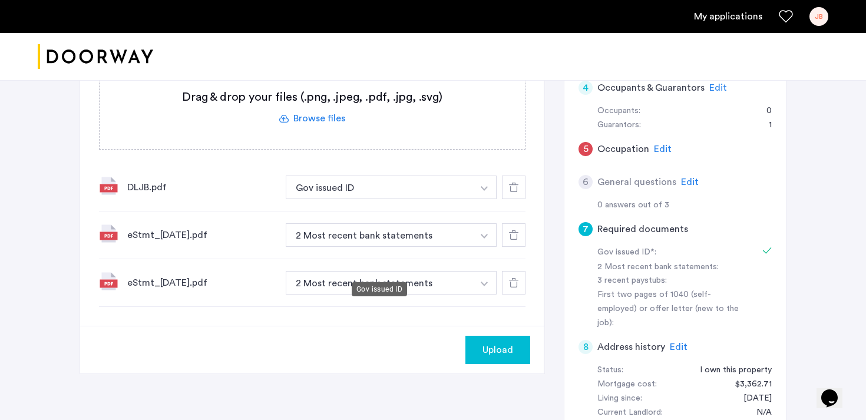
scroll to position [437, 0]
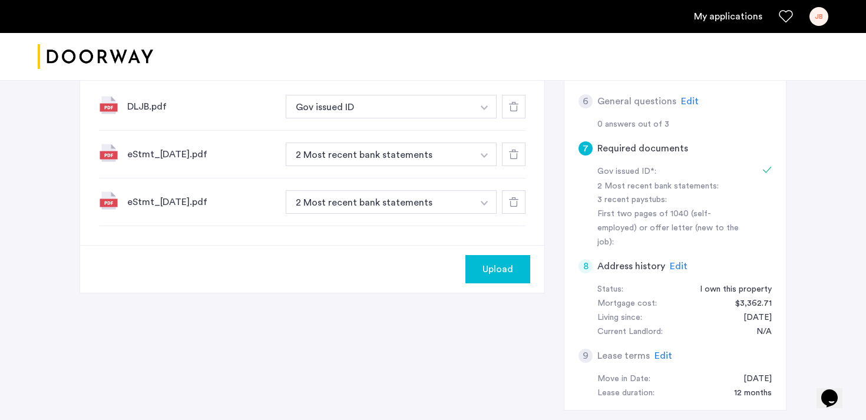
click at [524, 271] on button "Upload" at bounding box center [498, 269] width 65 height 28
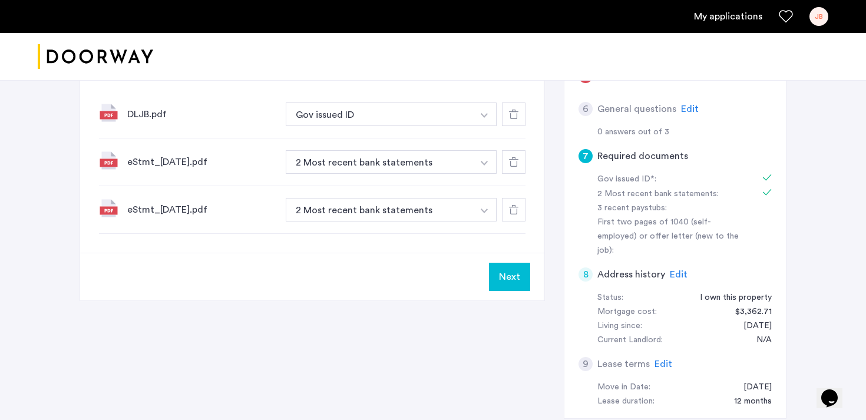
click at [687, 106] on span "Edit" at bounding box center [690, 108] width 18 height 9
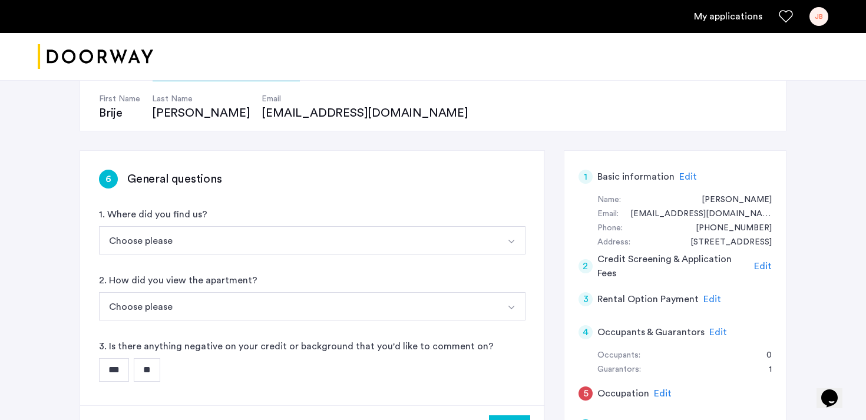
scroll to position [121, 0]
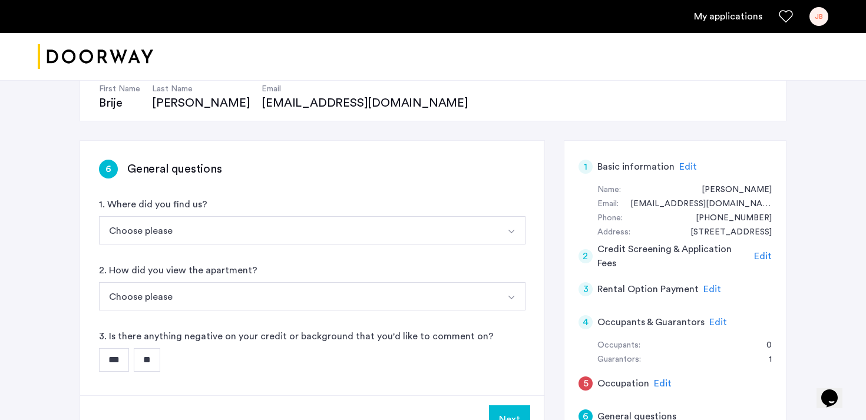
click at [246, 232] on button "Choose please" at bounding box center [298, 230] width 399 height 28
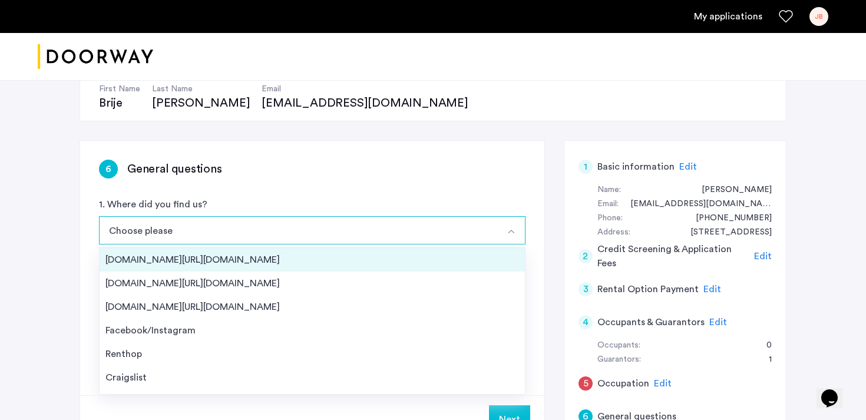
click at [228, 260] on div "[DOMAIN_NAME][URL][DOMAIN_NAME]" at bounding box center [312, 260] width 414 height 14
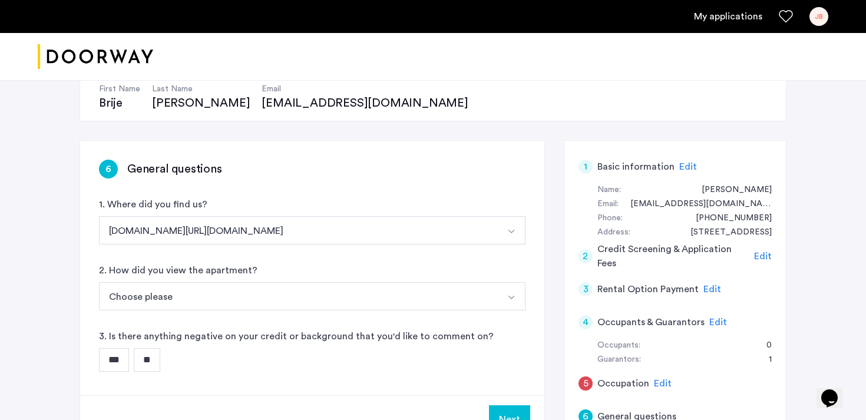
click at [215, 305] on button "Choose please" at bounding box center [298, 296] width 399 height 28
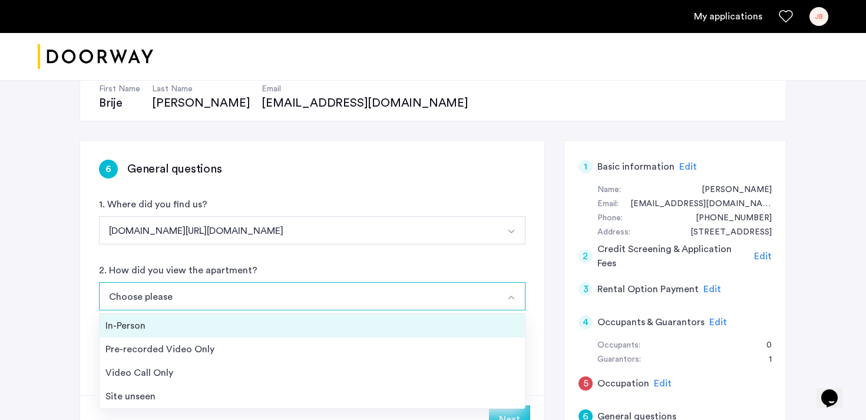
click at [210, 326] on div "In-Person" at bounding box center [312, 326] width 414 height 14
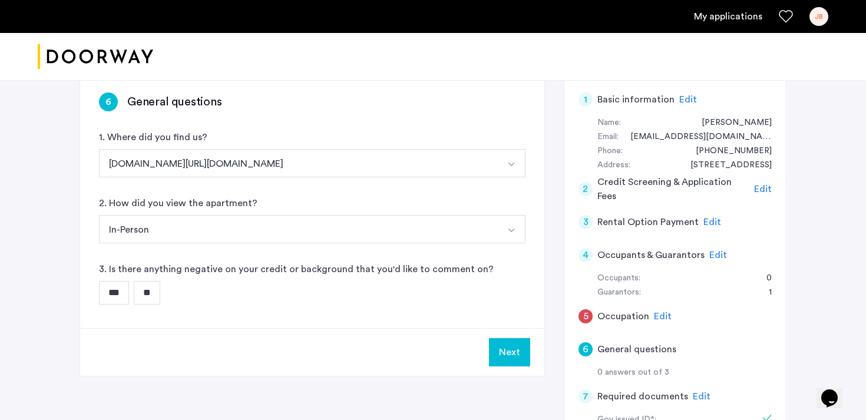
scroll to position [198, 0]
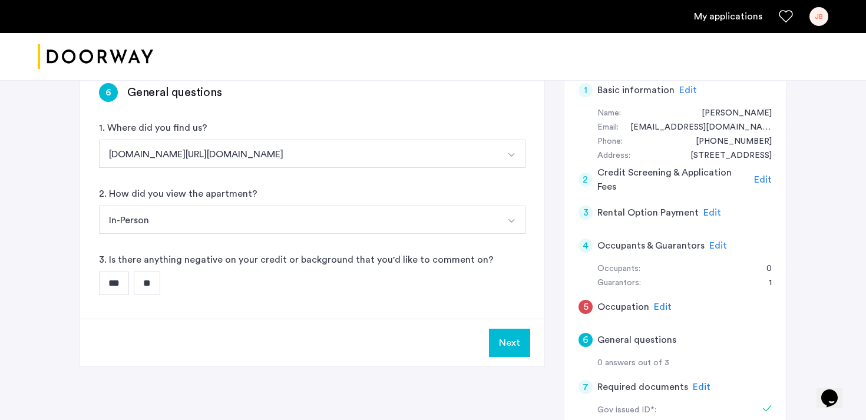
click at [153, 288] on input "**" at bounding box center [147, 284] width 27 height 24
click at [502, 339] on button "Next" at bounding box center [509, 343] width 41 height 28
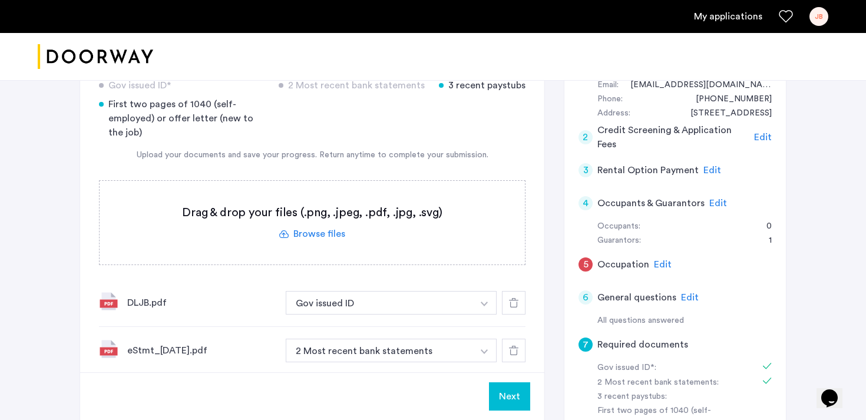
scroll to position [241, 0]
click at [717, 207] on span "Edit" at bounding box center [719, 202] width 18 height 9
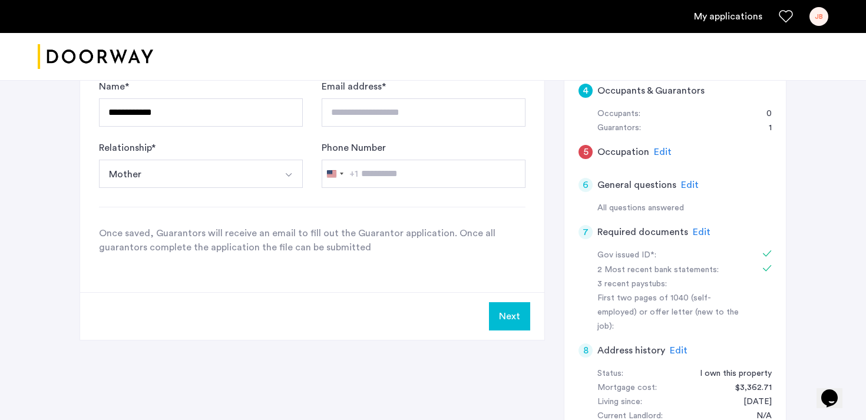
scroll to position [367, 0]
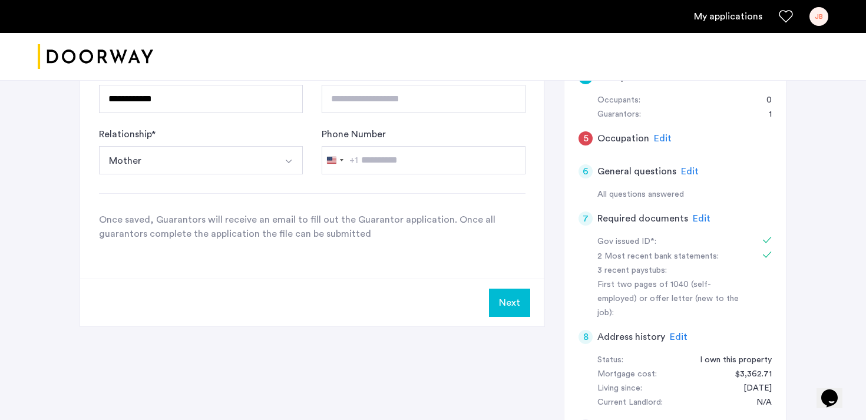
click at [514, 305] on button "Next" at bounding box center [509, 303] width 41 height 28
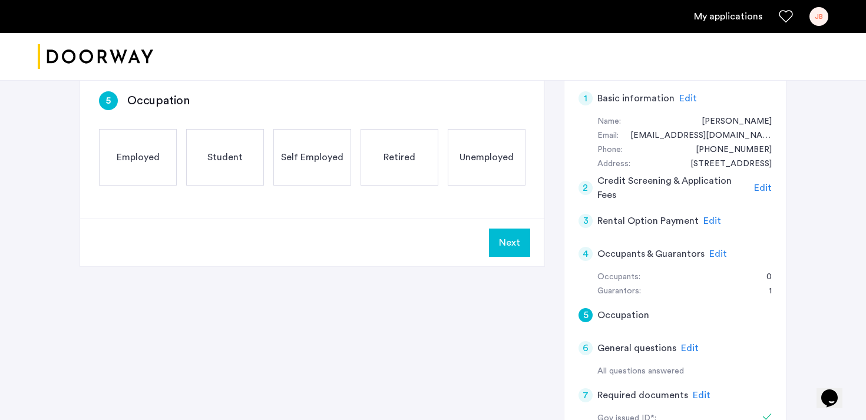
scroll to position [196, 0]
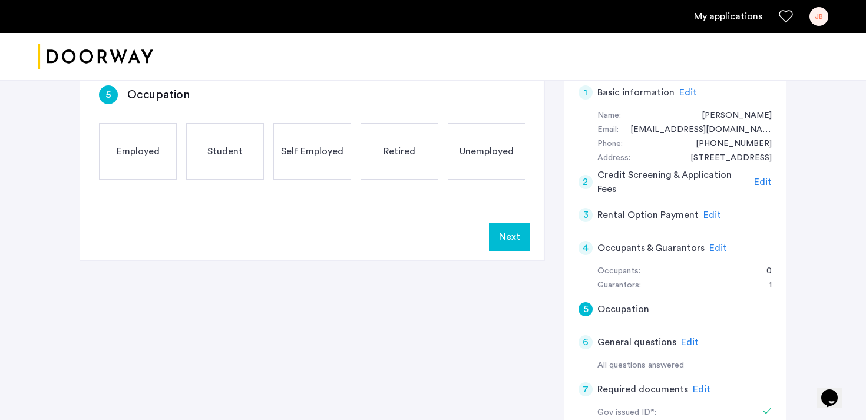
click at [710, 214] on span "Edit" at bounding box center [713, 214] width 18 height 9
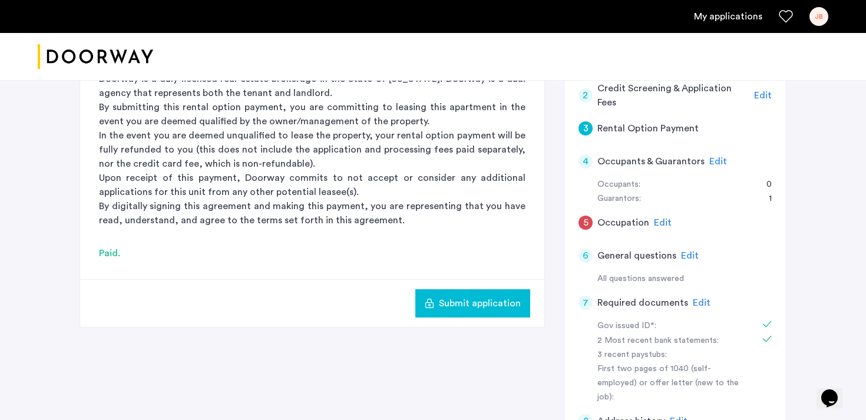
scroll to position [284, 0]
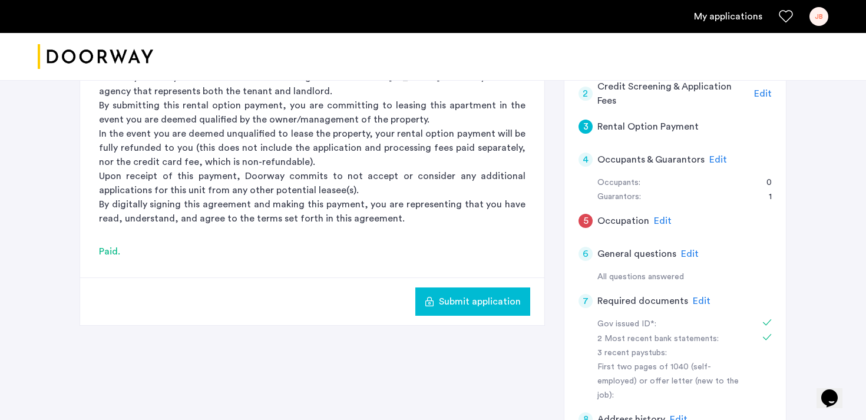
click at [699, 299] on span "Edit" at bounding box center [702, 300] width 18 height 9
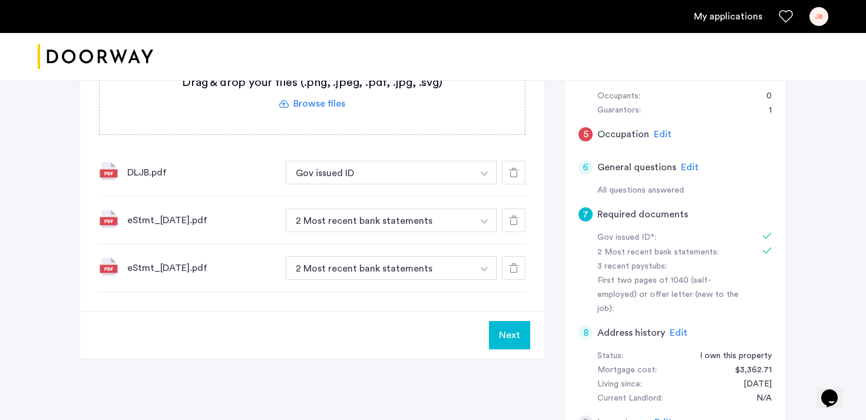
scroll to position [372, 0]
click at [511, 331] on button "Next" at bounding box center [509, 334] width 41 height 28
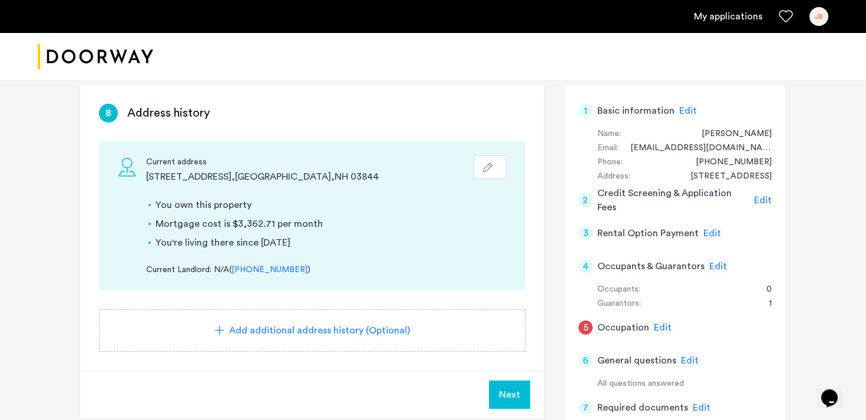
scroll to position [364, 0]
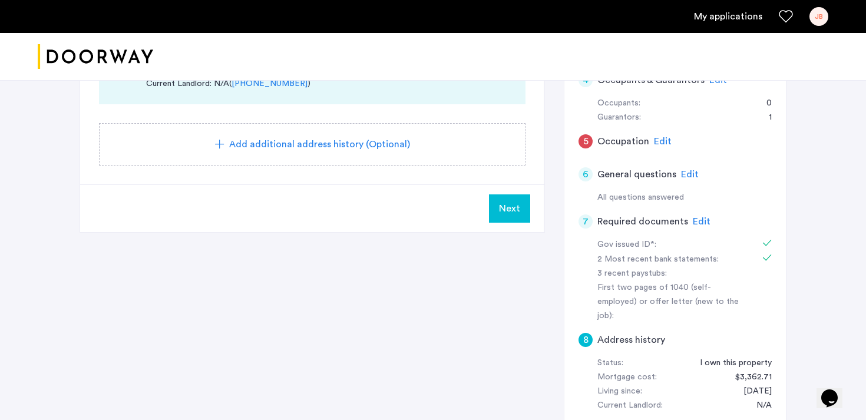
click at [695, 222] on span "Edit" at bounding box center [702, 221] width 18 height 9
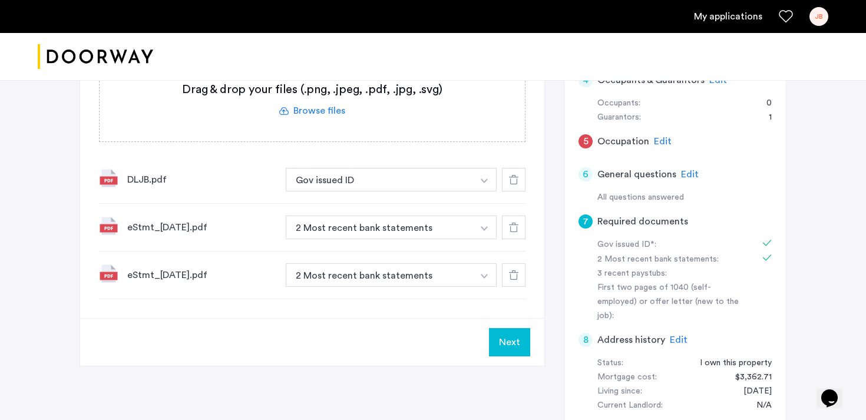
click at [325, 111] on label at bounding box center [312, 100] width 425 height 84
click at [0, 0] on input "file" at bounding box center [0, 0] width 0 height 0
click at [328, 113] on label at bounding box center [312, 100] width 425 height 84
click at [0, 0] on input "file" at bounding box center [0, 0] width 0 height 0
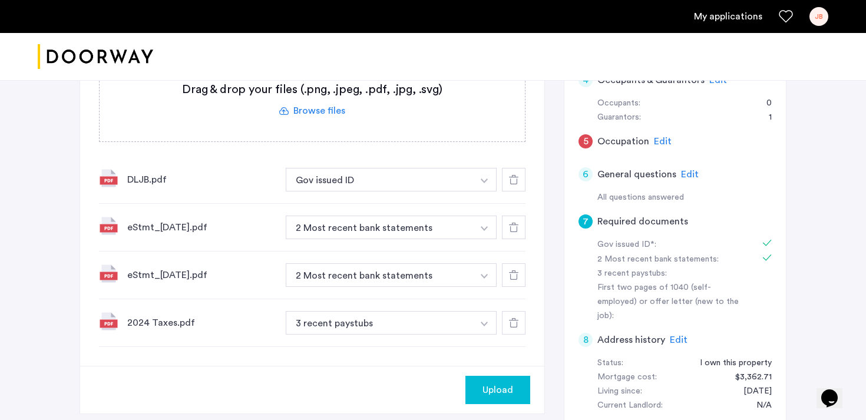
click at [498, 390] on span "Upload" at bounding box center [498, 390] width 31 height 14
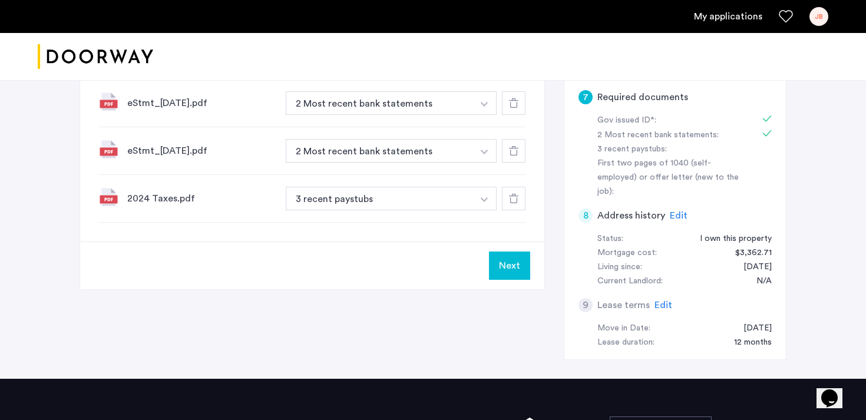
scroll to position [603, 0]
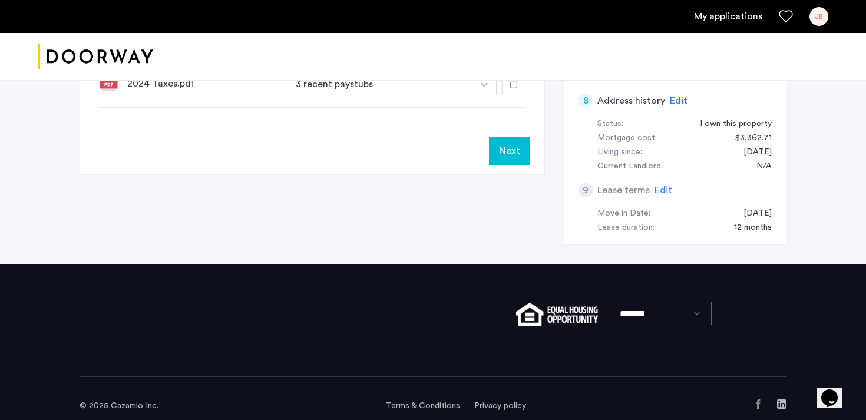
click at [500, 154] on button "Next" at bounding box center [509, 151] width 41 height 28
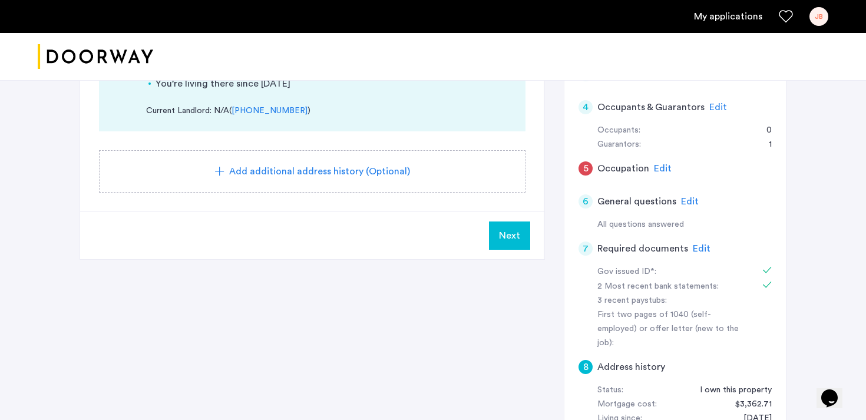
scroll to position [359, 0]
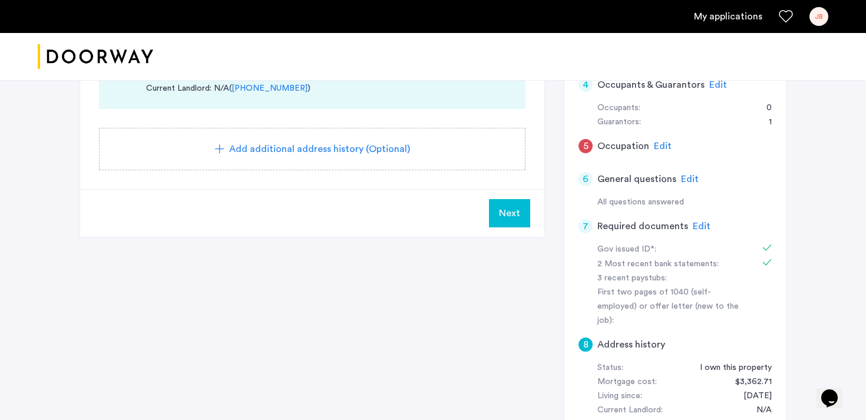
click at [507, 212] on span "Next" at bounding box center [509, 213] width 21 height 14
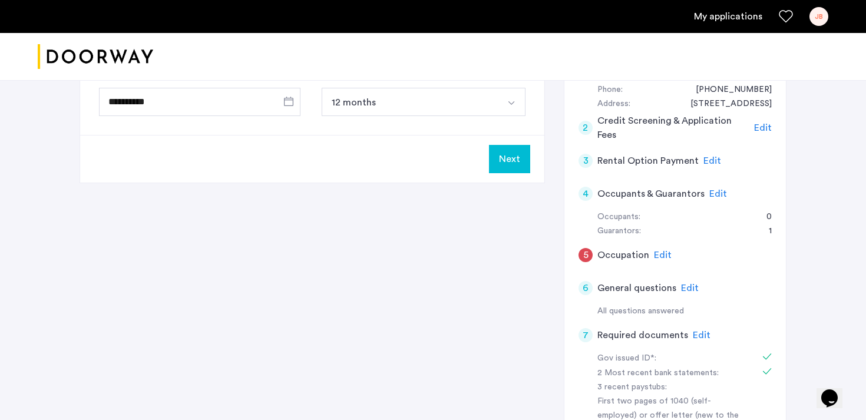
scroll to position [120, 0]
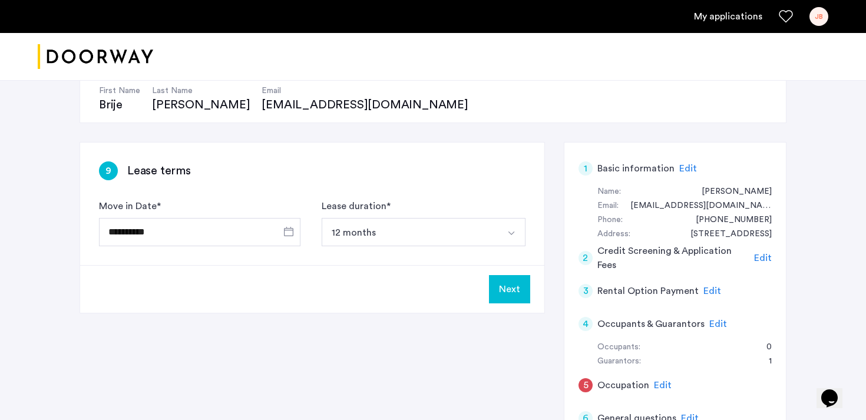
click at [495, 282] on button "Next" at bounding box center [509, 289] width 41 height 28
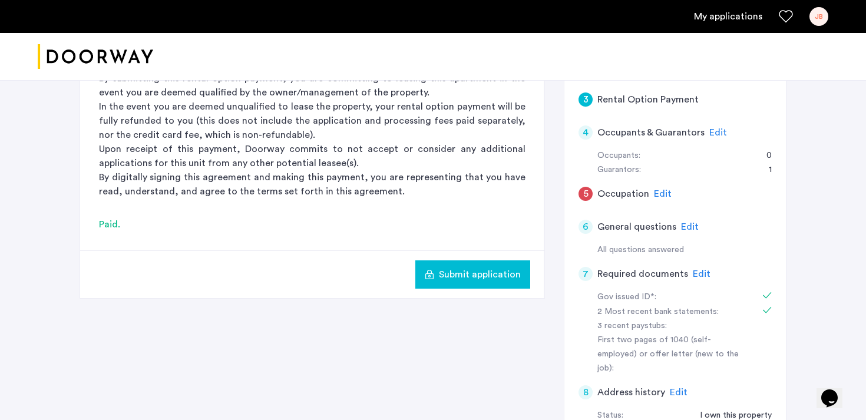
scroll to position [347, 0]
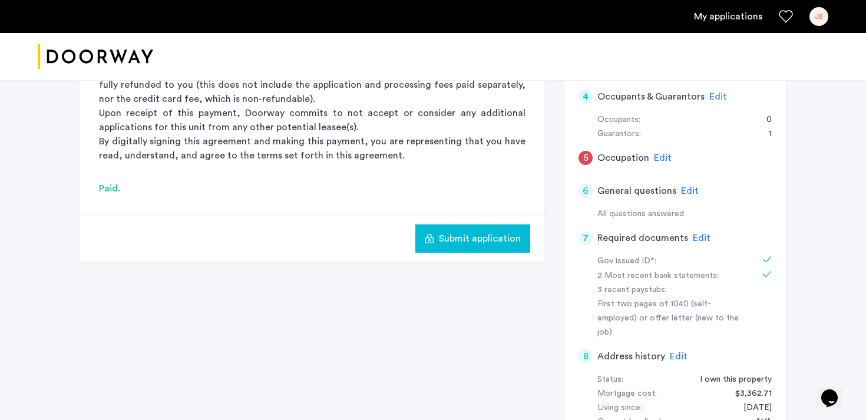
click at [490, 237] on span "Submit application" at bounding box center [480, 239] width 82 height 14
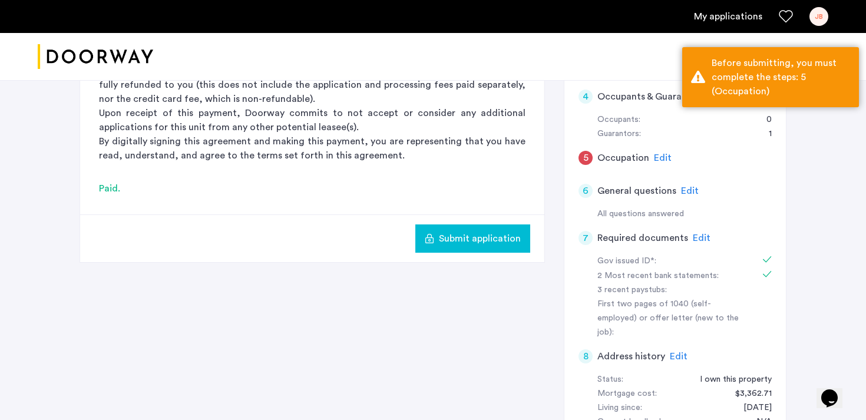
click at [667, 159] on span "Edit" at bounding box center [663, 157] width 18 height 9
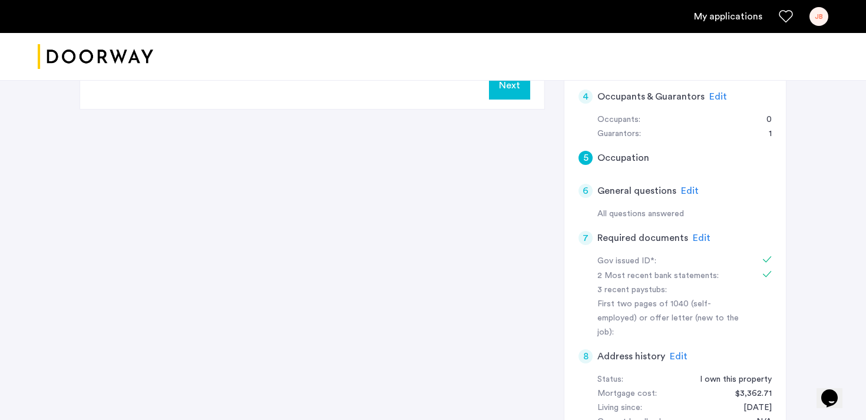
scroll to position [0, 0]
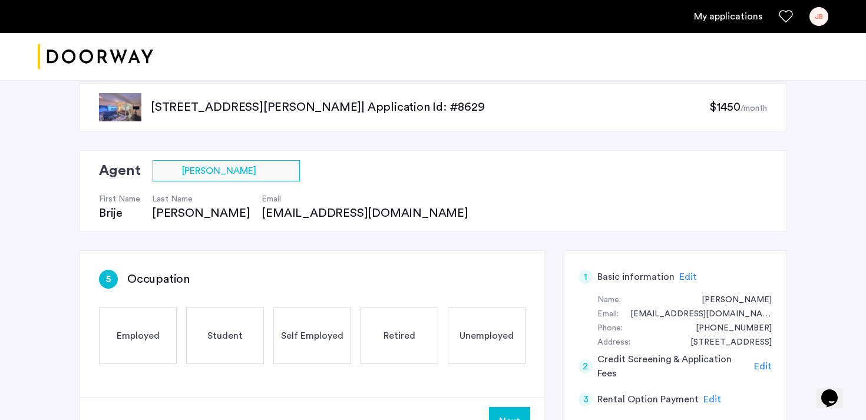
click at [137, 328] on div "Employed" at bounding box center [138, 336] width 78 height 57
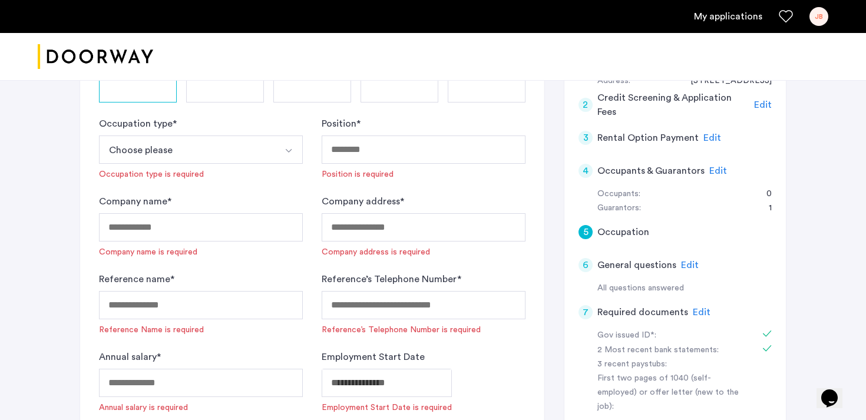
scroll to position [268, 0]
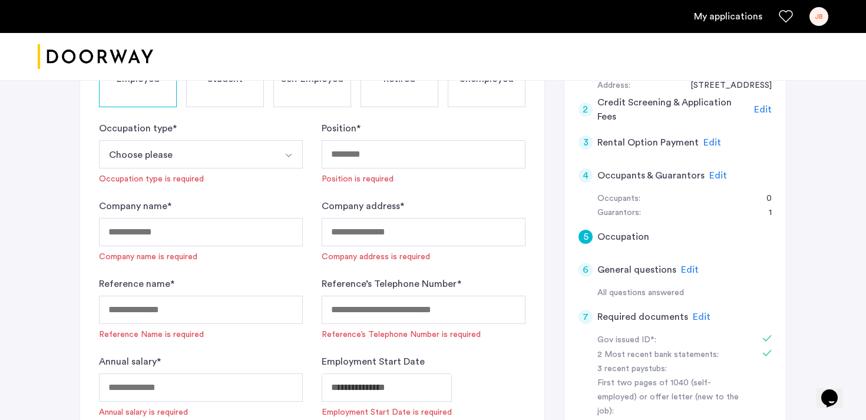
click at [170, 164] on button "Choose please" at bounding box center [187, 154] width 176 height 28
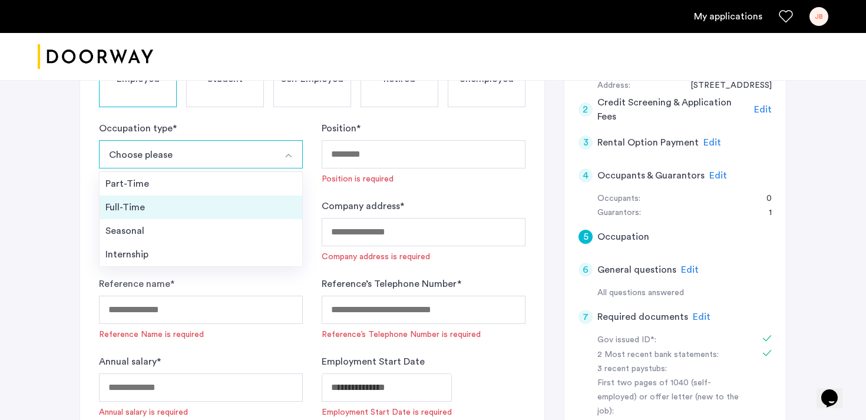
click at [154, 207] on div "Full-Time" at bounding box center [200, 207] width 191 height 14
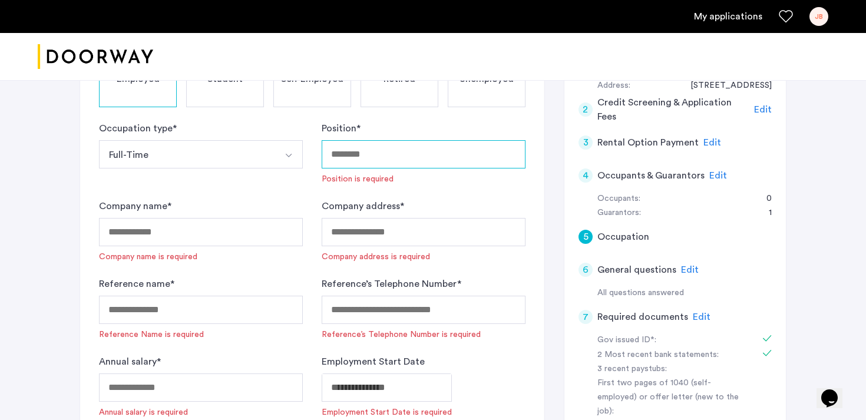
click at [384, 159] on input "Position *" at bounding box center [424, 154] width 204 height 28
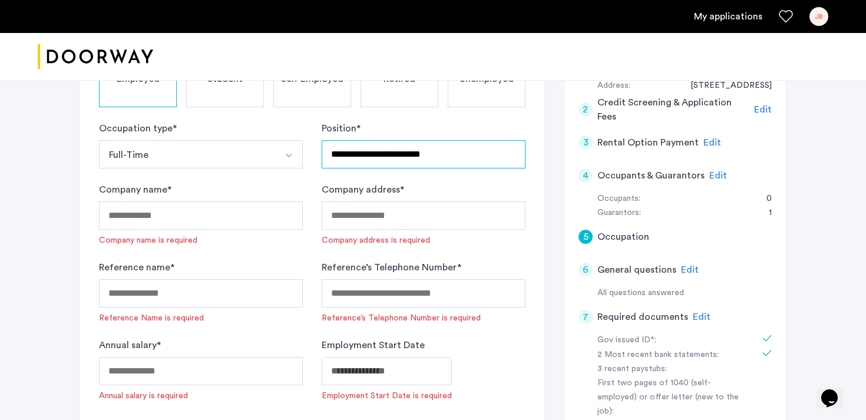
type input "**********"
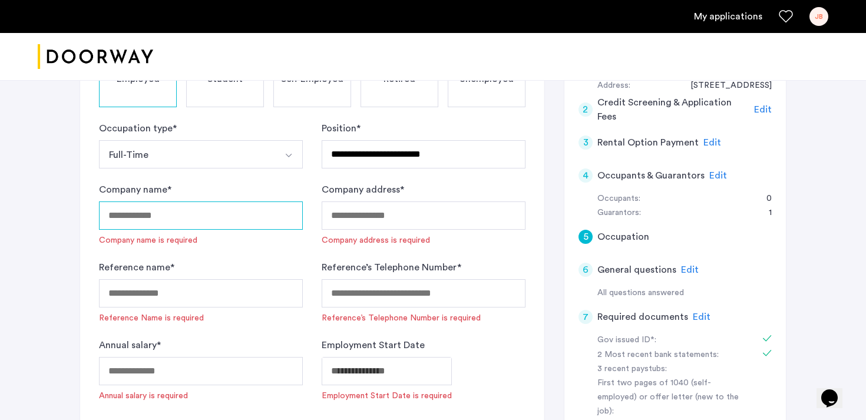
click at [199, 210] on input "Company name *" at bounding box center [201, 216] width 204 height 28
type input "**********"
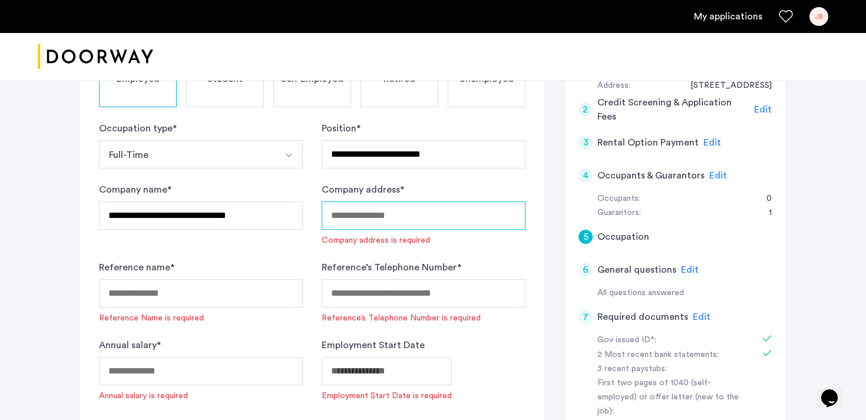
type input "**********"
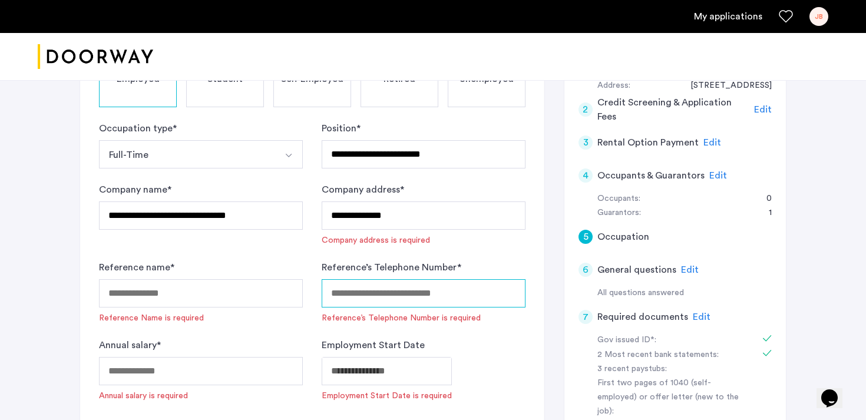
type input "**********"
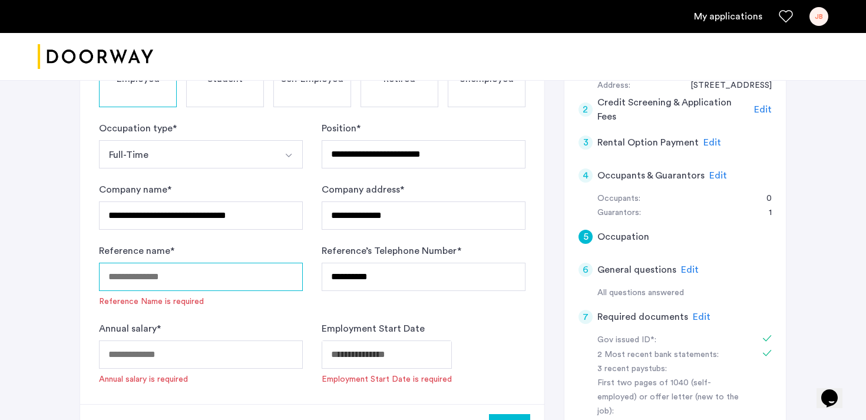
click at [169, 278] on input "Reference name *" at bounding box center [201, 277] width 204 height 28
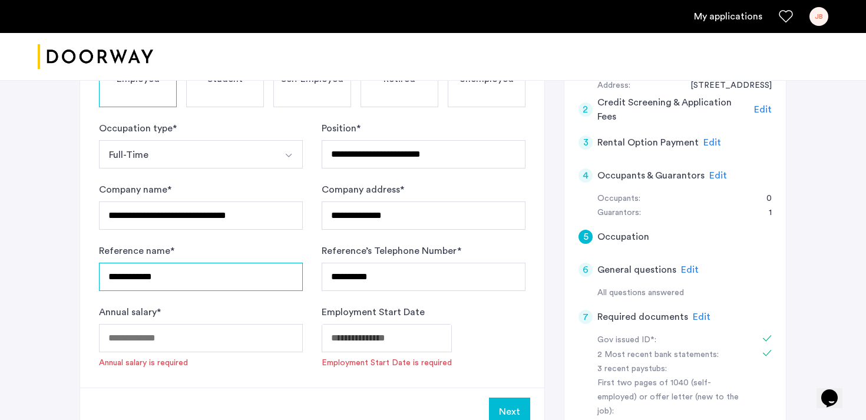
type input "**********"
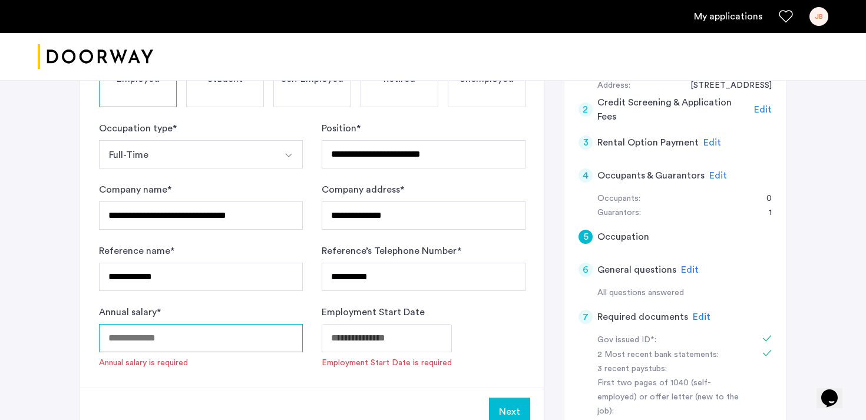
click at [136, 342] on input "Annual salary *" at bounding box center [201, 338] width 204 height 28
type input "*"
type input "******"
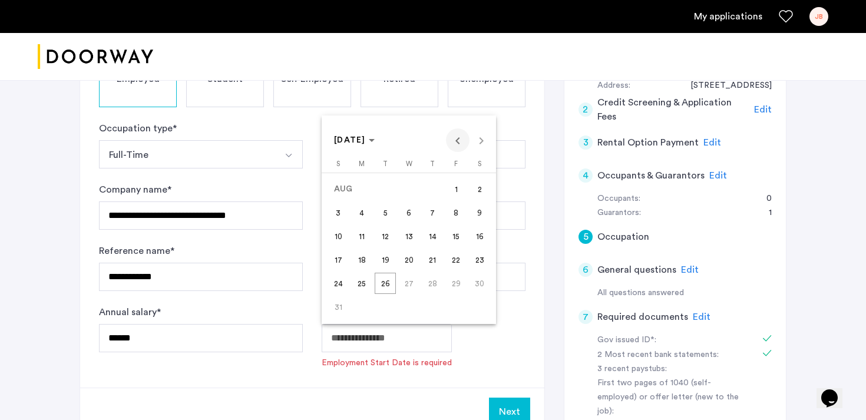
click at [455, 139] on span "Previous month" at bounding box center [458, 140] width 24 height 24
click at [455, 140] on span "Previous month" at bounding box center [458, 140] width 24 height 24
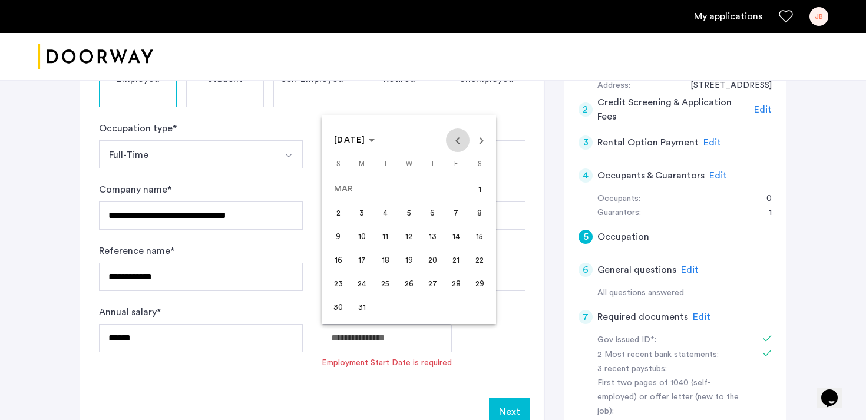
click at [455, 140] on span "Previous month" at bounding box center [458, 140] width 24 height 24
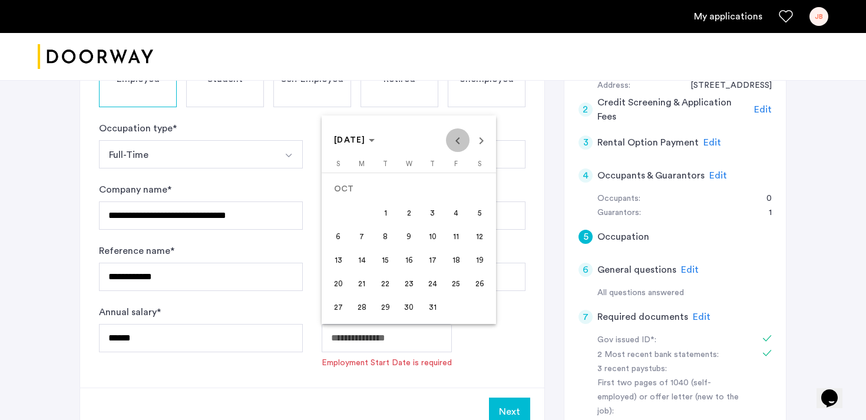
click at [455, 140] on span "Previous month" at bounding box center [458, 140] width 24 height 24
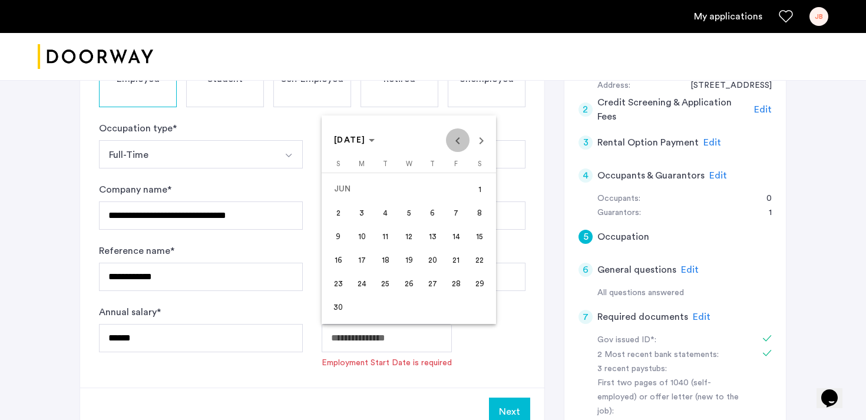
click at [455, 140] on span "Previous month" at bounding box center [458, 140] width 24 height 24
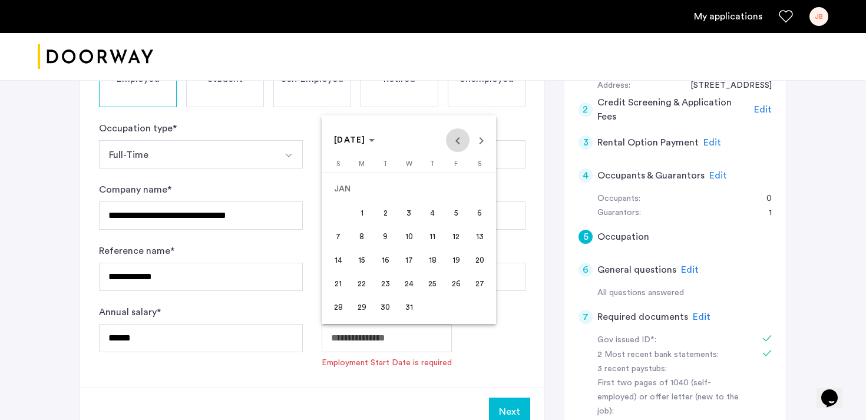
click at [455, 140] on span "Previous month" at bounding box center [458, 140] width 24 height 24
click at [456, 143] on span "Previous month" at bounding box center [458, 140] width 24 height 24
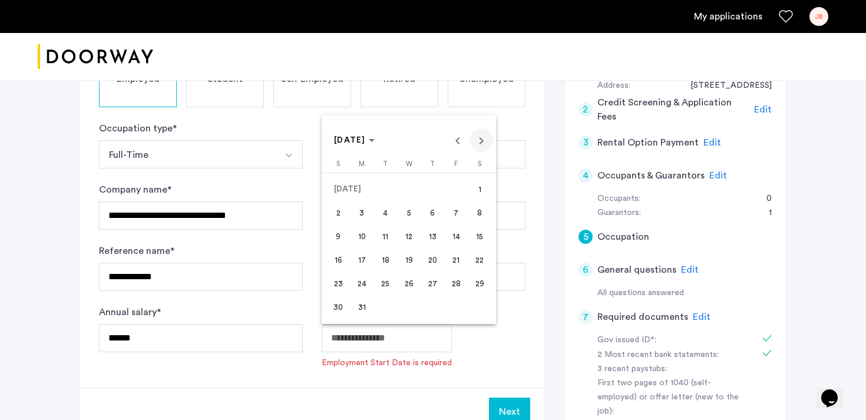
click at [479, 144] on span "Next month" at bounding box center [482, 140] width 24 height 24
click at [454, 142] on span "Previous month" at bounding box center [458, 140] width 24 height 24
click at [455, 143] on span "Previous month" at bounding box center [458, 140] width 24 height 24
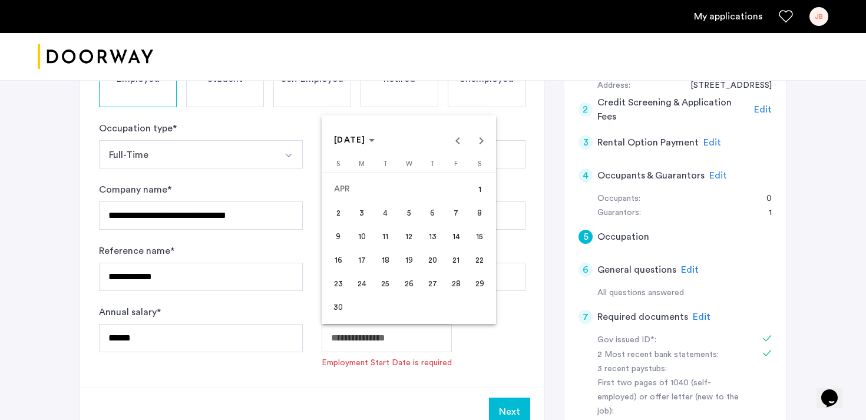
click at [365, 213] on span "3" at bounding box center [361, 212] width 21 height 21
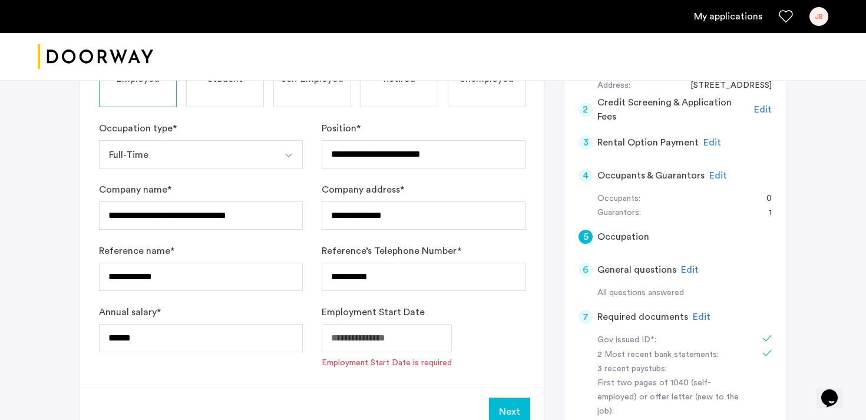
type input "**********"
click at [501, 389] on button "Next" at bounding box center [509, 395] width 41 height 28
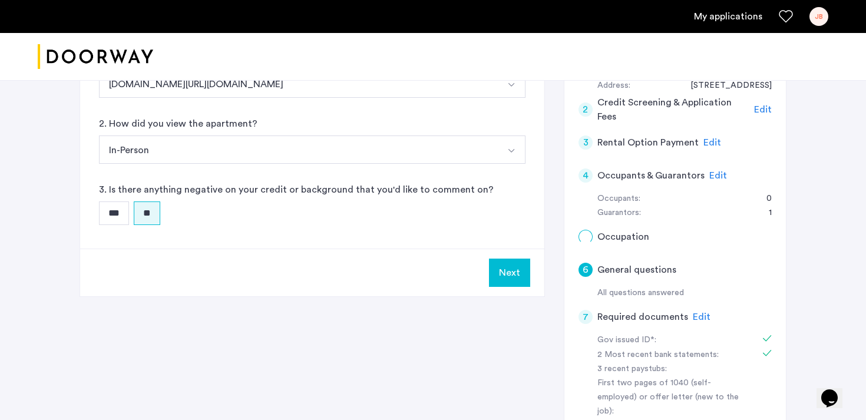
scroll to position [0, 0]
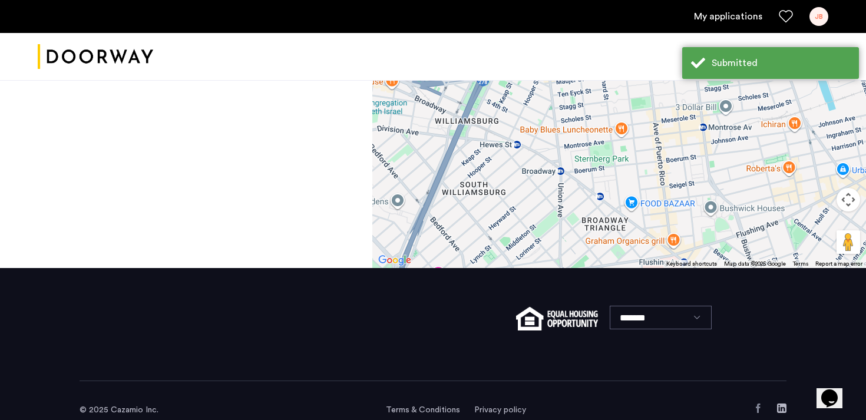
scroll to position [534, 0]
